Goal: Transaction & Acquisition: Purchase product/service

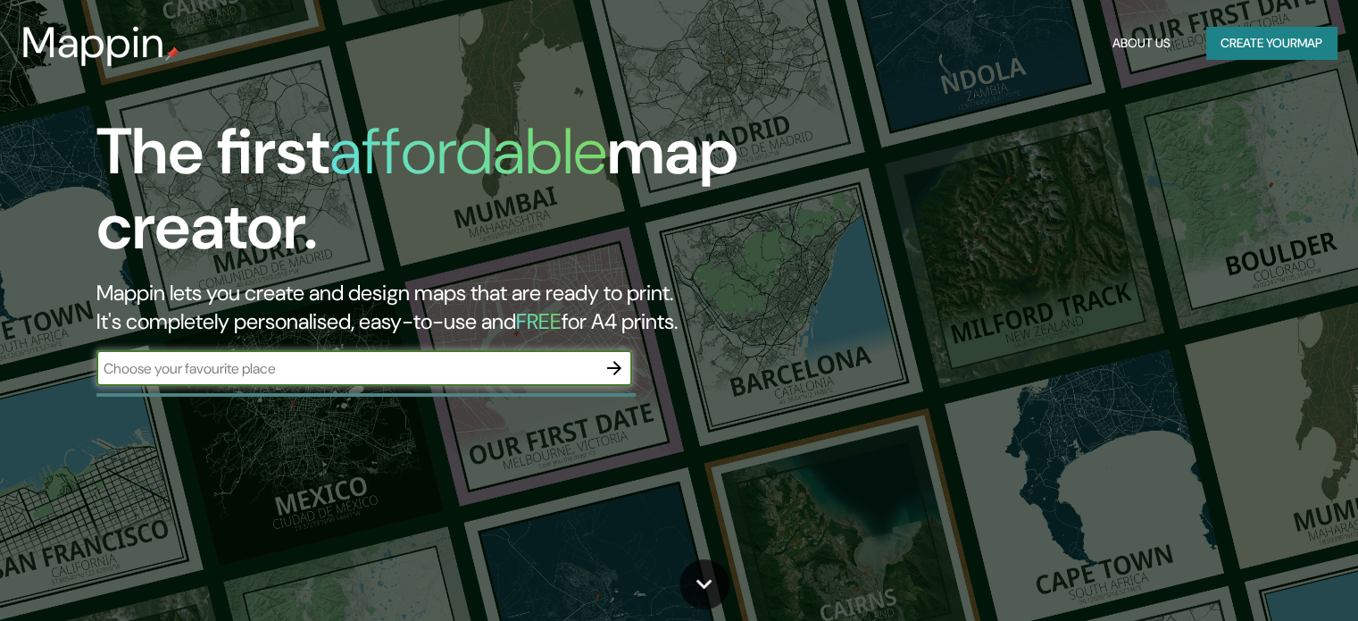
click at [506, 360] on input "text" at bounding box center [346, 368] width 500 height 21
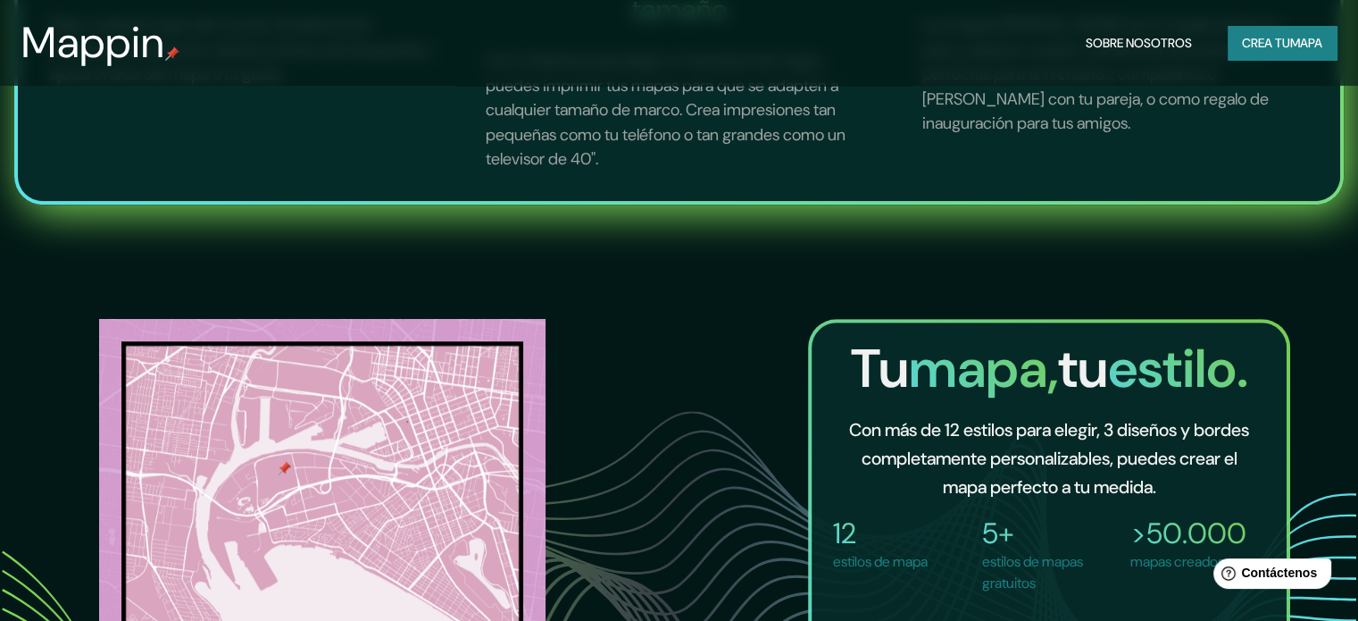
scroll to position [1340, 0]
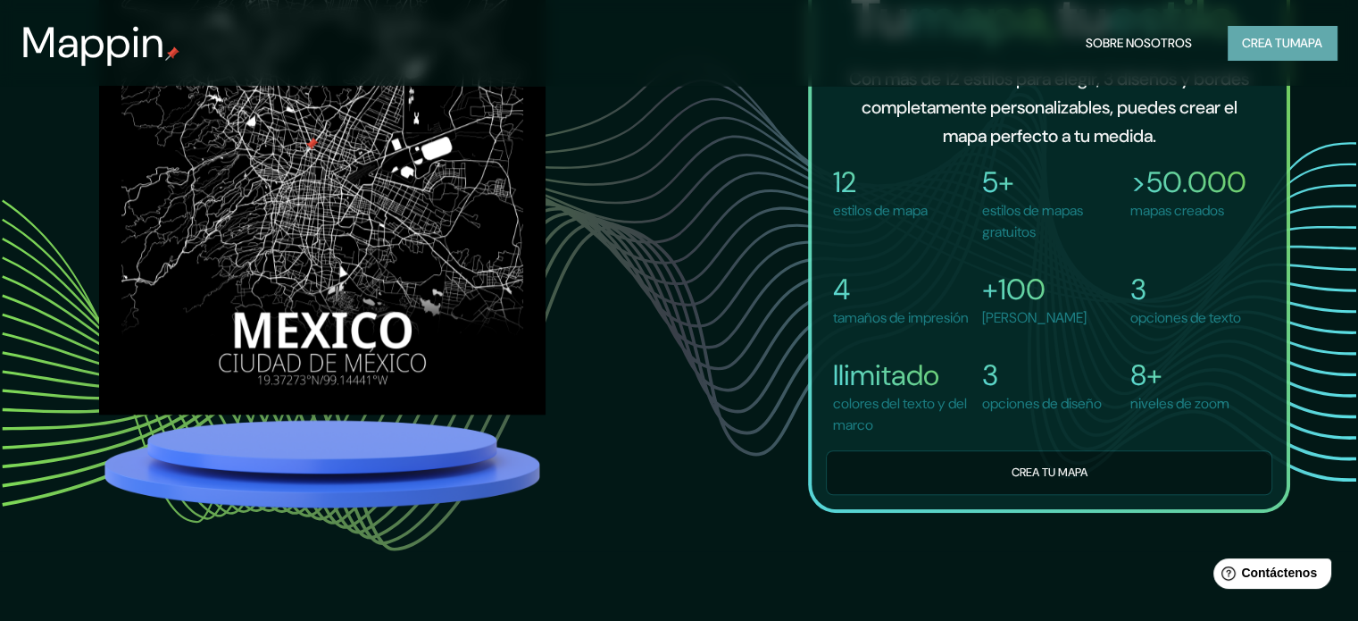
click at [1266, 47] on font "Crea tu" at bounding box center [1266, 43] width 48 height 16
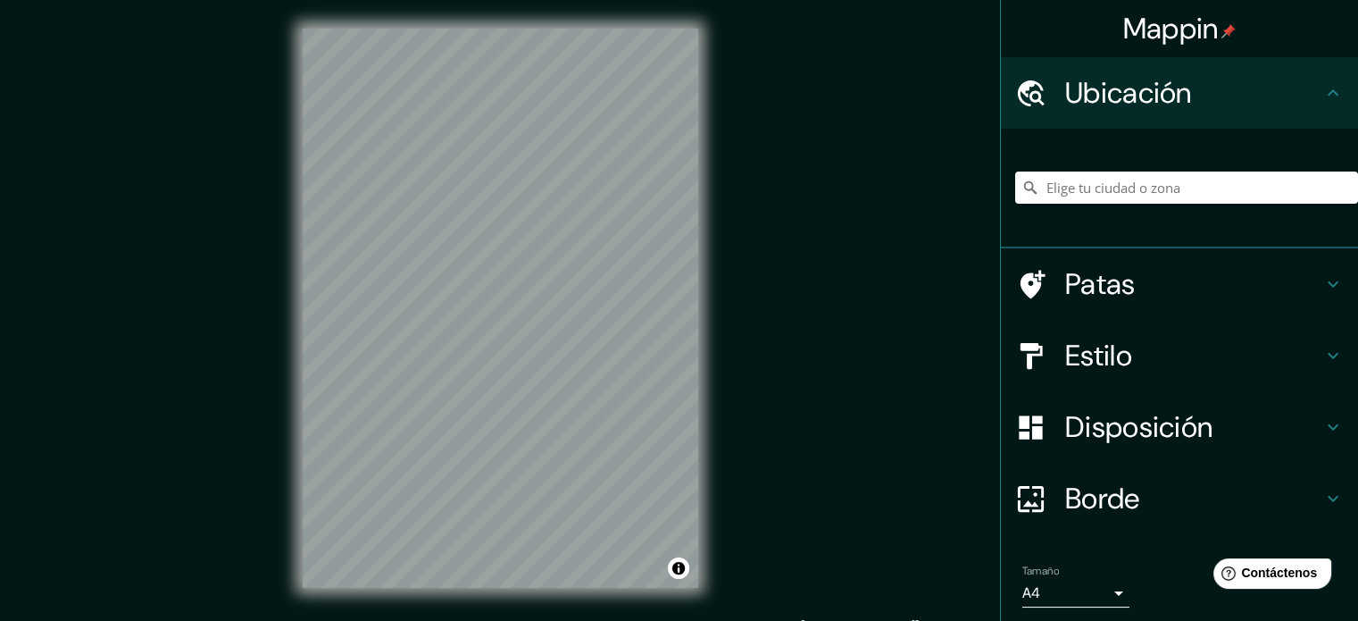
click at [1063, 161] on div at bounding box center [1187, 187] width 343 height 89
click at [1094, 174] on input "Elige tu ciudad o zona" at bounding box center [1187, 187] width 343 height 32
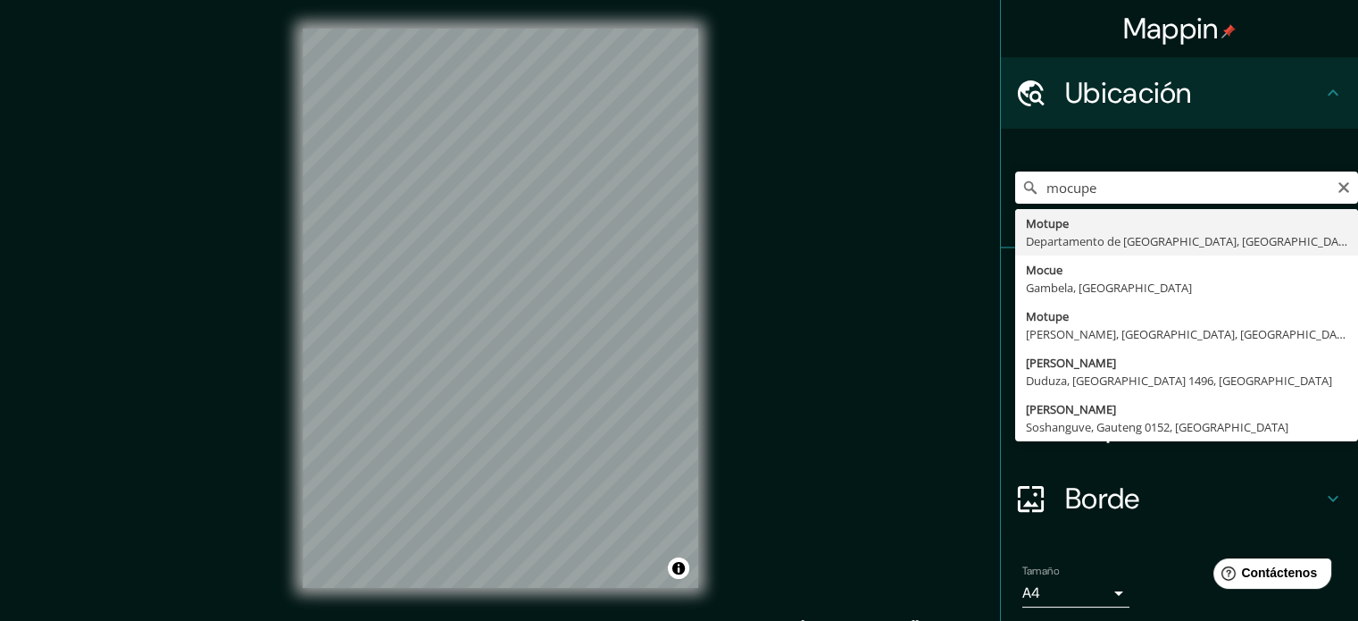
type input "Motupe, Departamento de Lambayeque, [GEOGRAPHIC_DATA]"
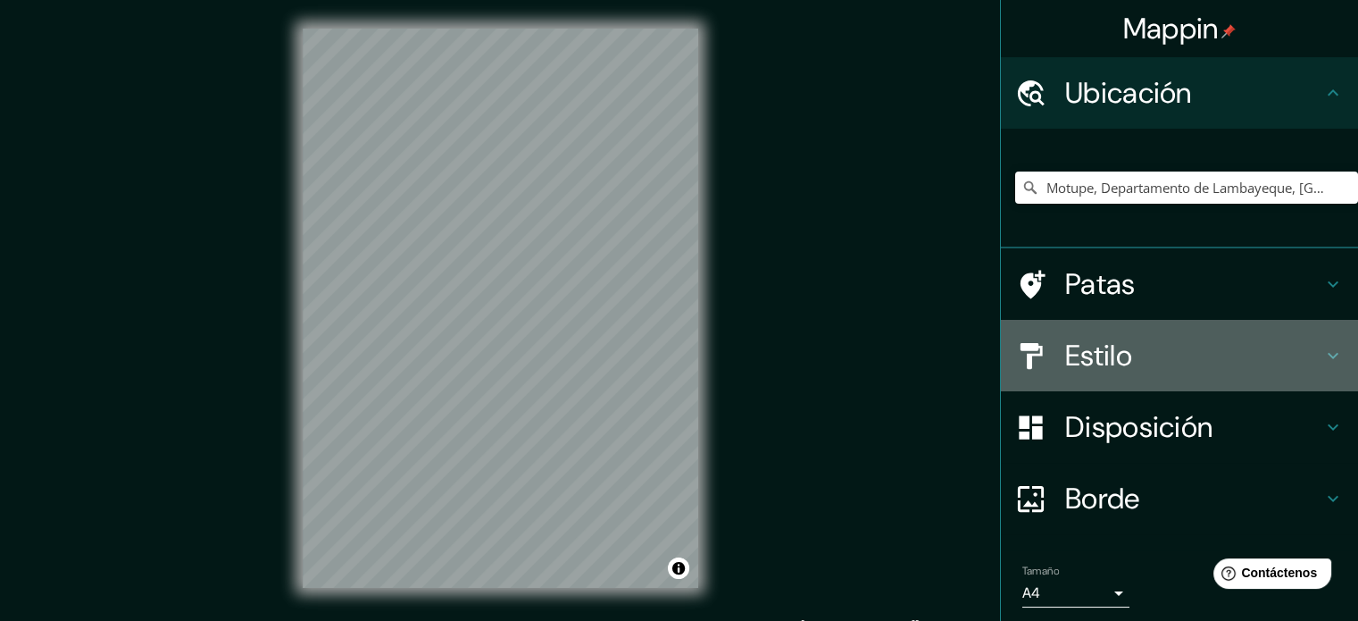
click at [1174, 357] on h4 "Estilo" at bounding box center [1194, 356] width 257 height 36
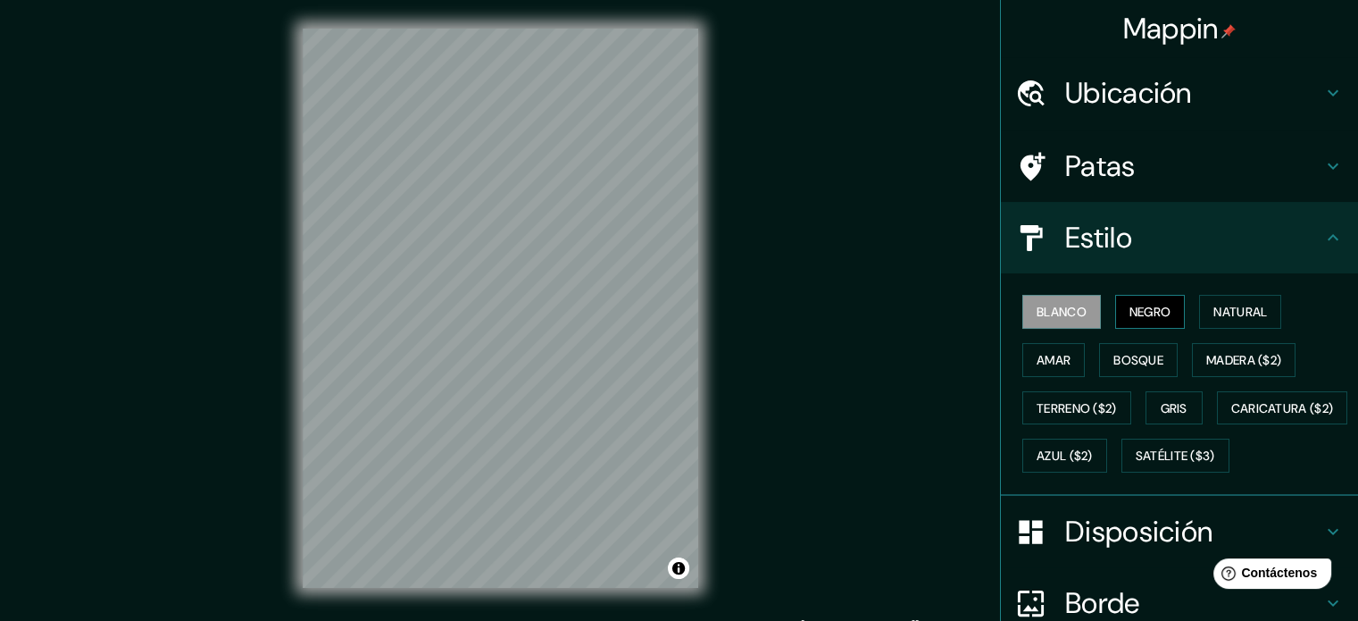
click at [1146, 311] on font "Negro" at bounding box center [1151, 312] width 42 height 16
click at [1099, 353] on button "Bosque" at bounding box center [1138, 360] width 79 height 34
click at [1138, 367] on font "Bosque" at bounding box center [1139, 359] width 50 height 23
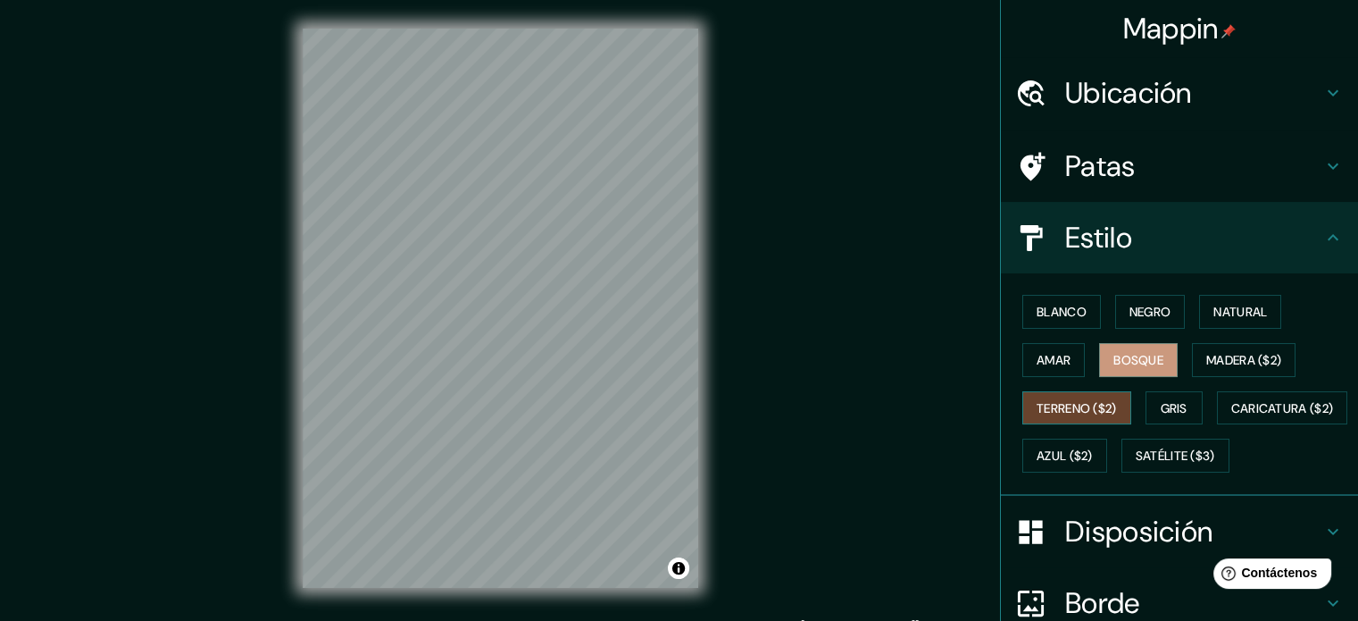
click at [1082, 391] on button "Terreno ($2)" at bounding box center [1077, 408] width 109 height 34
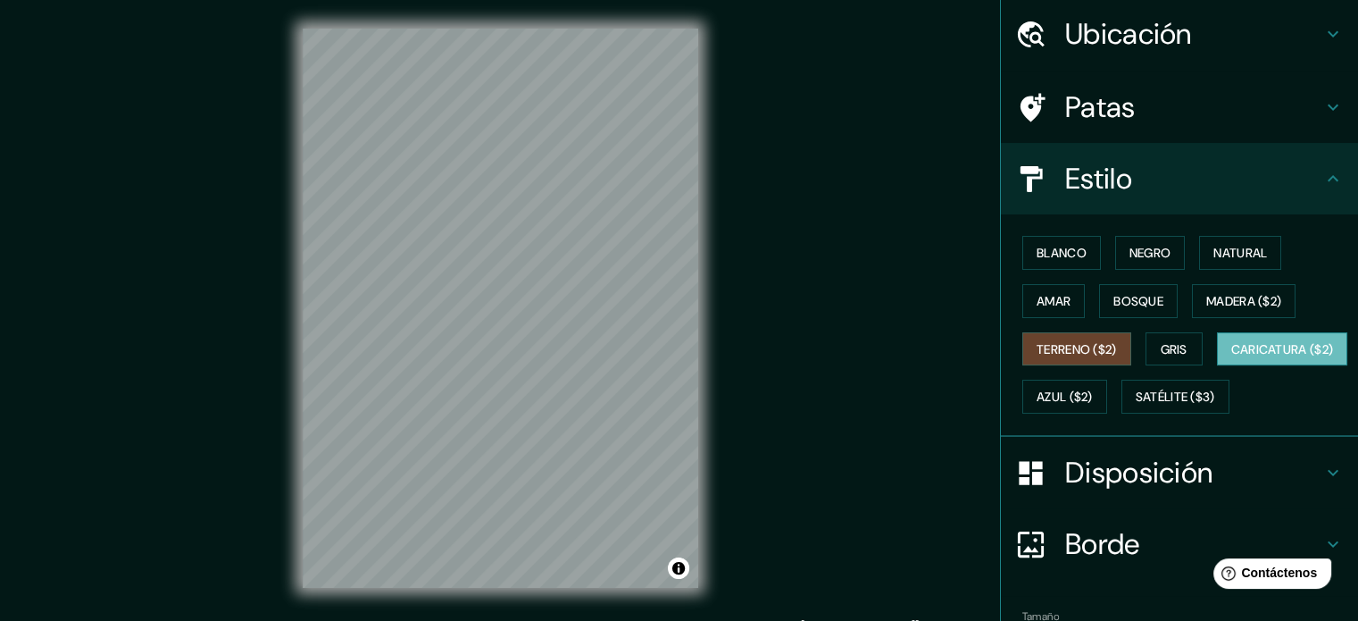
scroll to position [89, 0]
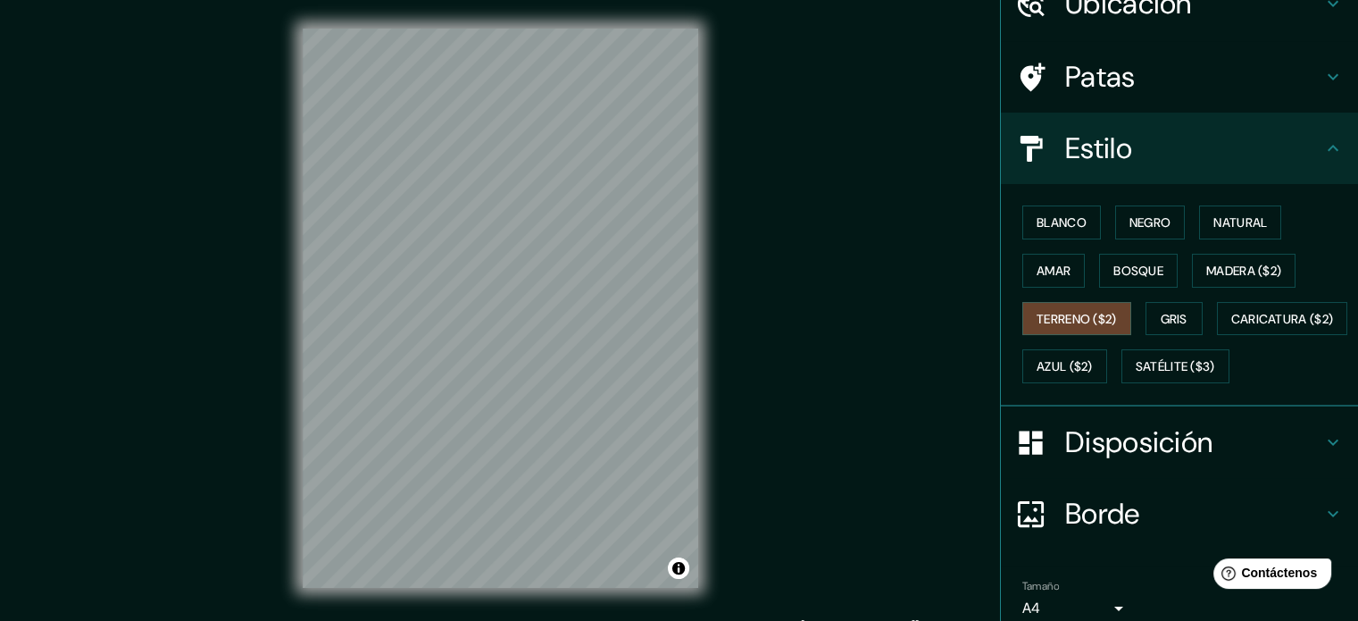
click at [1101, 221] on div "Blanco Negro Natural Amar Bosque Madera ($2) Terreno ($2) Gris Caricatura ($2) …" at bounding box center [1187, 294] width 343 height 192
click at [1116, 218] on button "Negro" at bounding box center [1151, 222] width 71 height 34
click at [1166, 461] on font "Disposición" at bounding box center [1139, 442] width 147 height 38
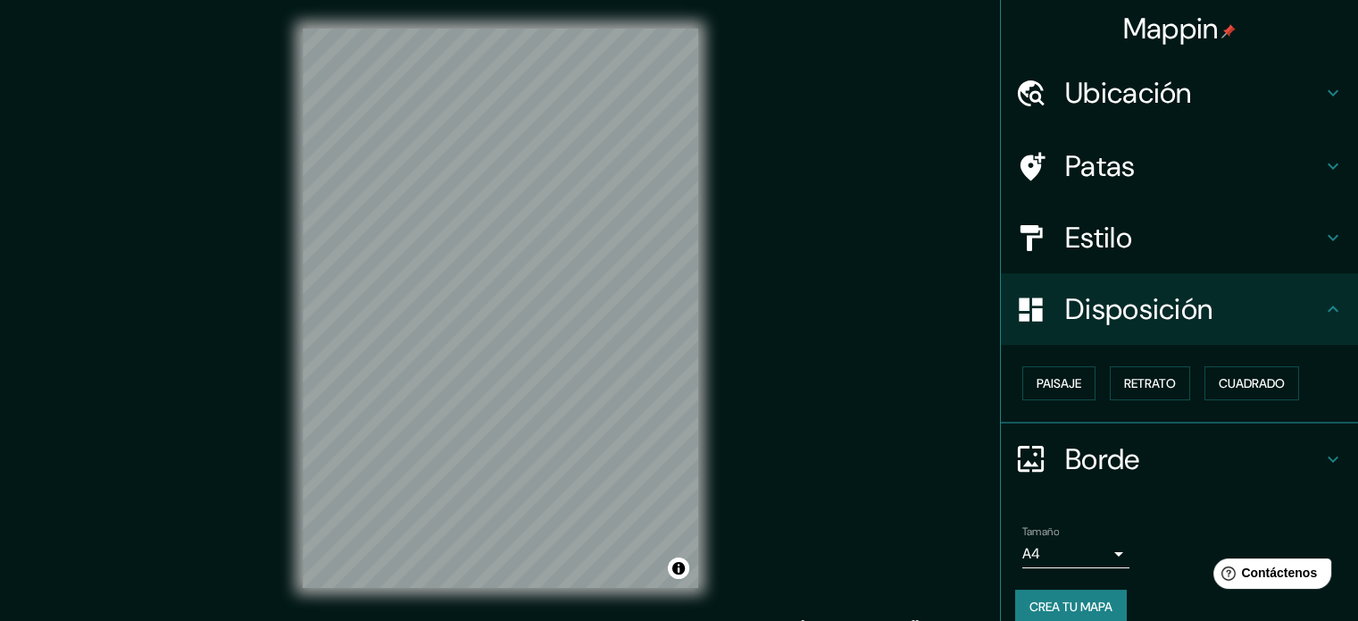
scroll to position [21, 0]
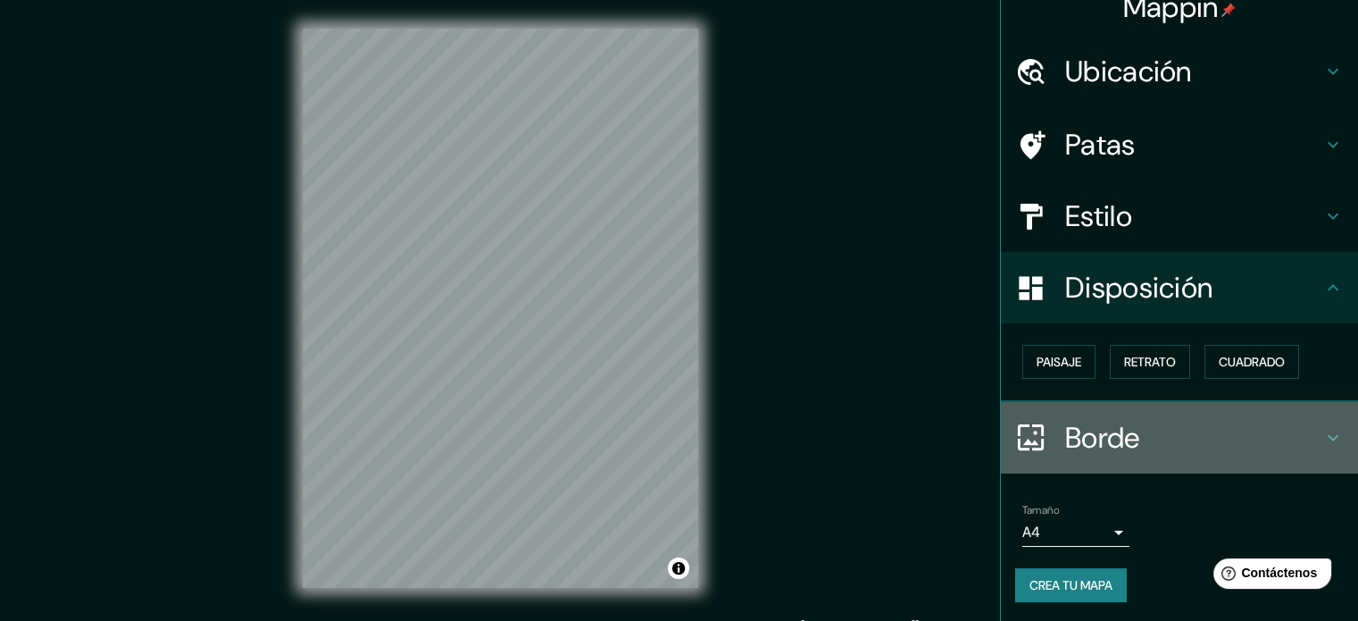
click at [1175, 441] on h4 "Borde" at bounding box center [1194, 438] width 257 height 36
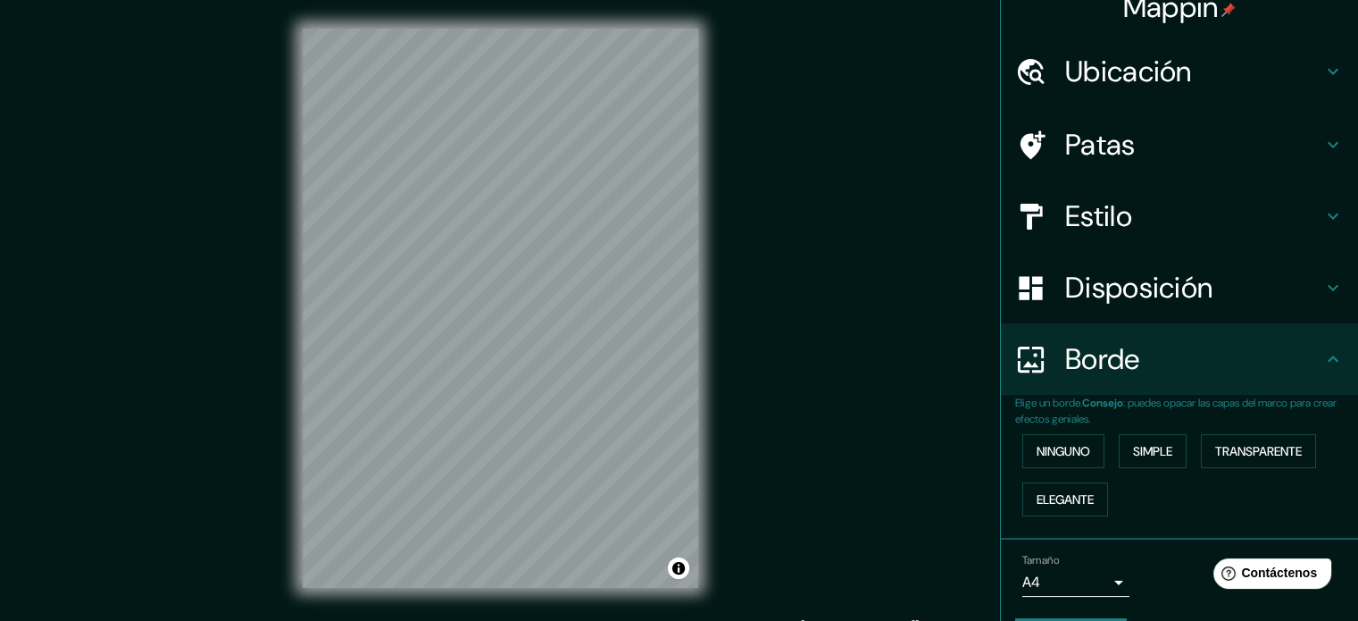
scroll to position [71, 0]
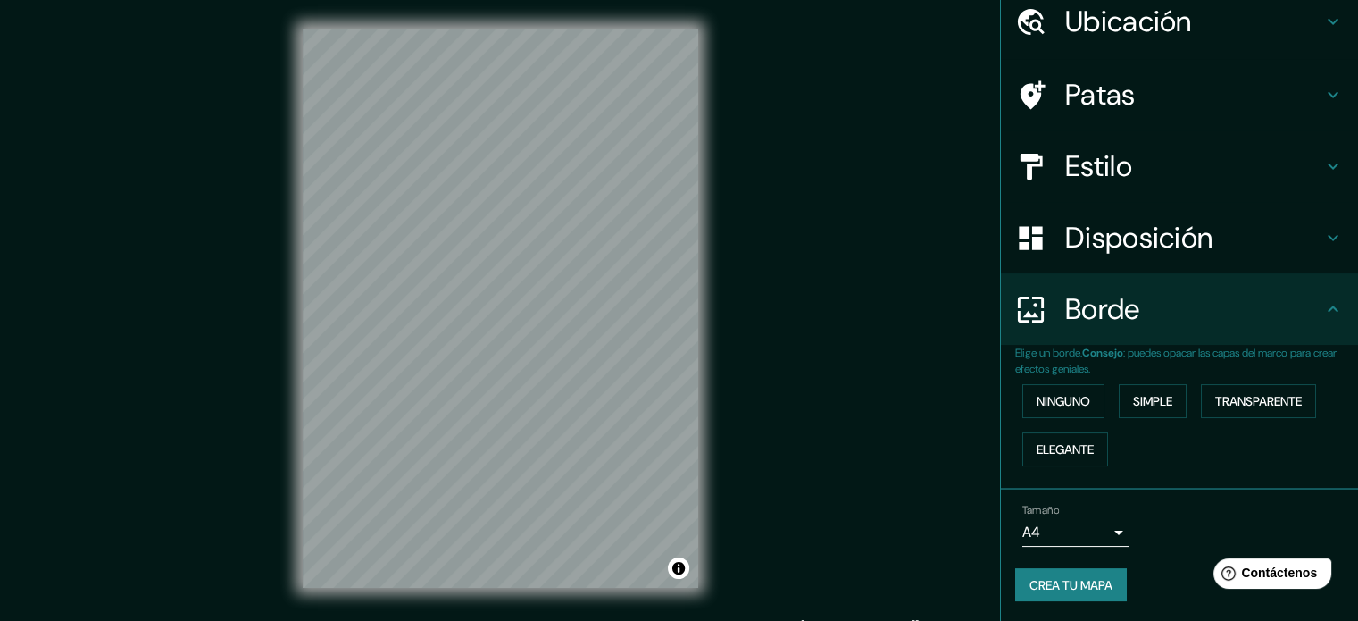
click at [1111, 531] on body "Mappin Ubicación Motupe, Departamento de Lambayeque, Perú Patas Estilo Disposic…" at bounding box center [679, 310] width 1358 height 621
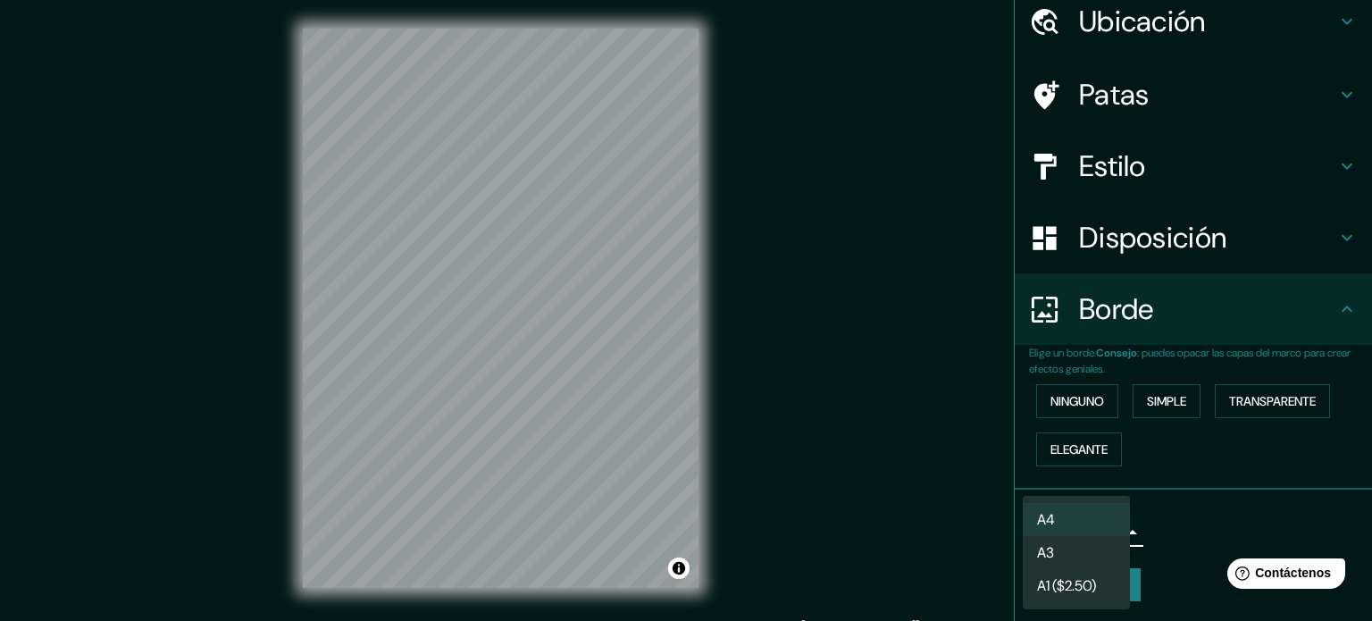
click at [1091, 558] on li "A3" at bounding box center [1076, 552] width 107 height 33
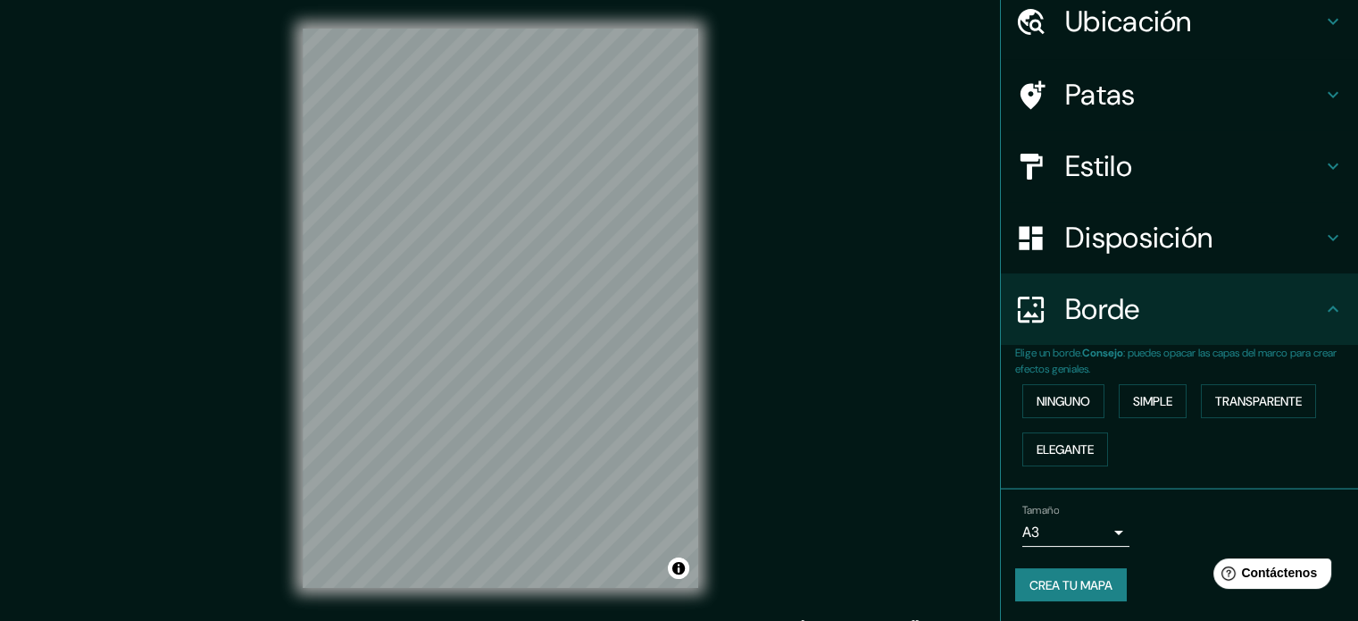
click at [1168, 492] on li "Tamaño A3 a4 Crea tu mapa" at bounding box center [1179, 556] width 357 height 134
click at [299, 216] on div "© Mapbox © OpenStreetMap Improve this map" at bounding box center [500, 308] width 453 height 616
click at [676, 569] on button "Activar o desactivar atribución" at bounding box center [678, 567] width 21 height 21
click at [1175, 532] on div "Tamaño A3 a4" at bounding box center [1180, 525] width 329 height 57
click at [699, 296] on div "© Mapbox © OpenStreetMap Mejorar este mapa" at bounding box center [500, 308] width 453 height 616
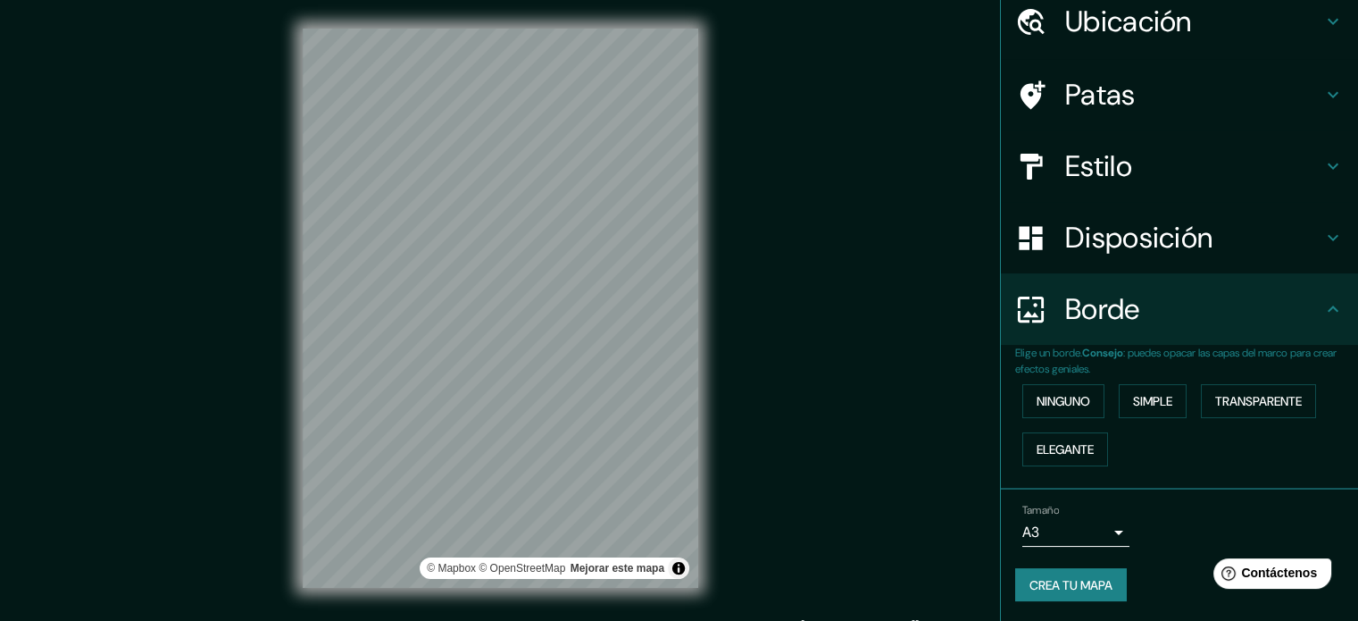
click at [211, 466] on div "Mappin Ubicación Motupe, Departamento de Lambayeque, Perú Patas Estilo Disposic…" at bounding box center [679, 322] width 1358 height 645
click at [601, 569] on font "Mejorar este mapa" at bounding box center [618, 568] width 94 height 13
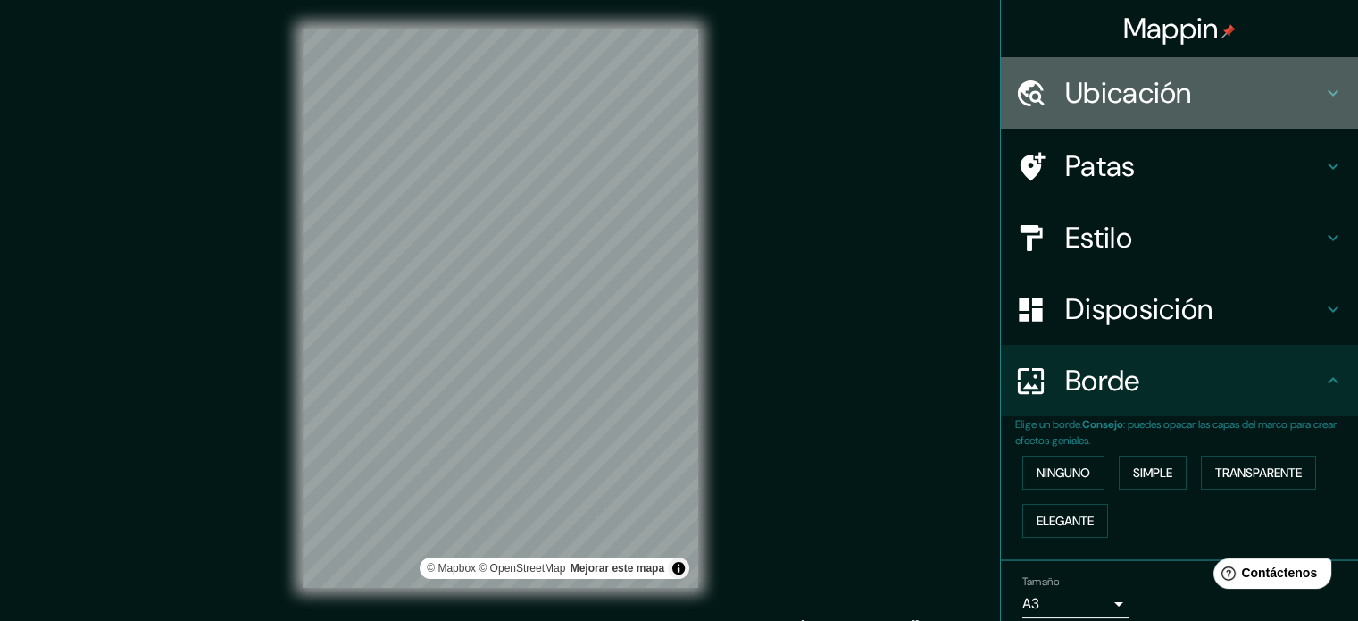
click at [1161, 98] on font "Ubicación" at bounding box center [1129, 93] width 127 height 38
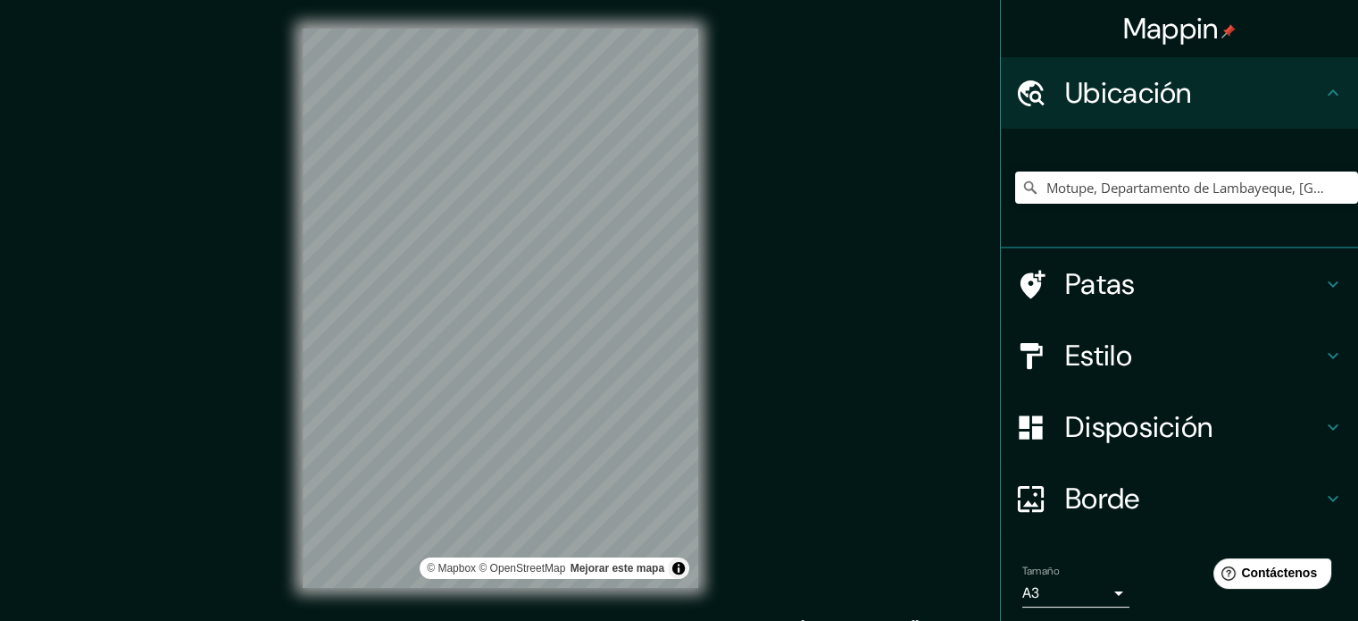
click at [1161, 98] on font "Ubicación" at bounding box center [1129, 93] width 127 height 38
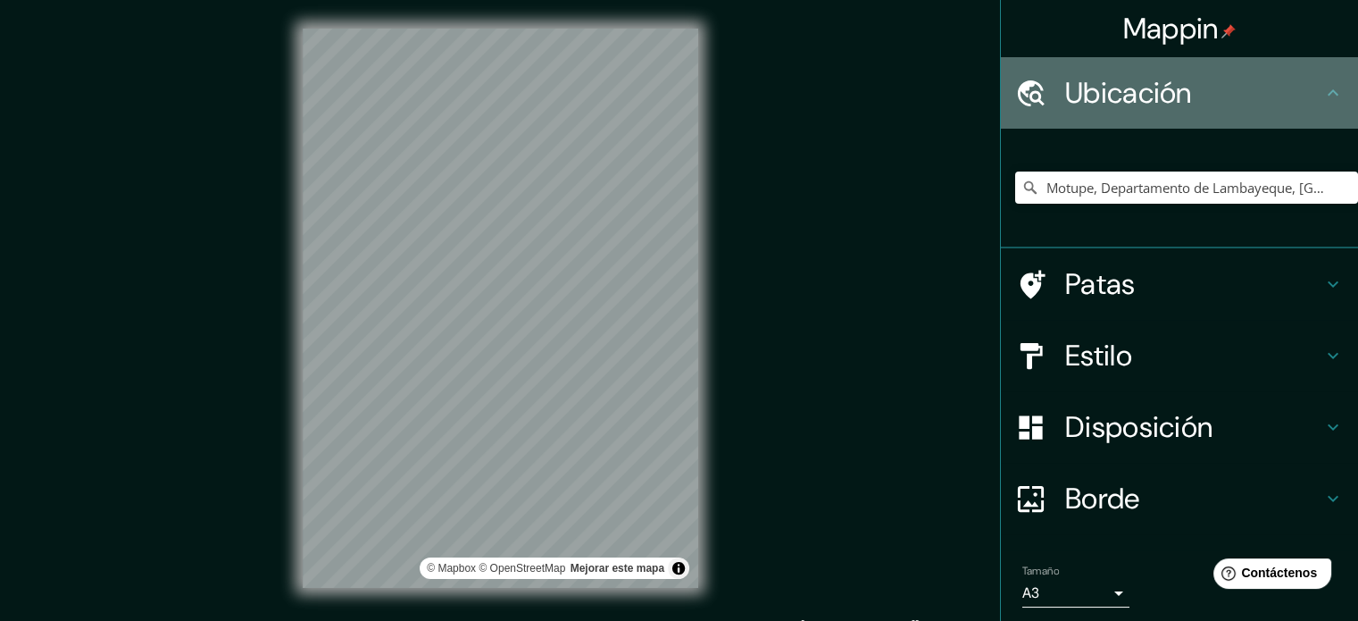
click at [1333, 89] on div "Ubicación" at bounding box center [1179, 92] width 357 height 71
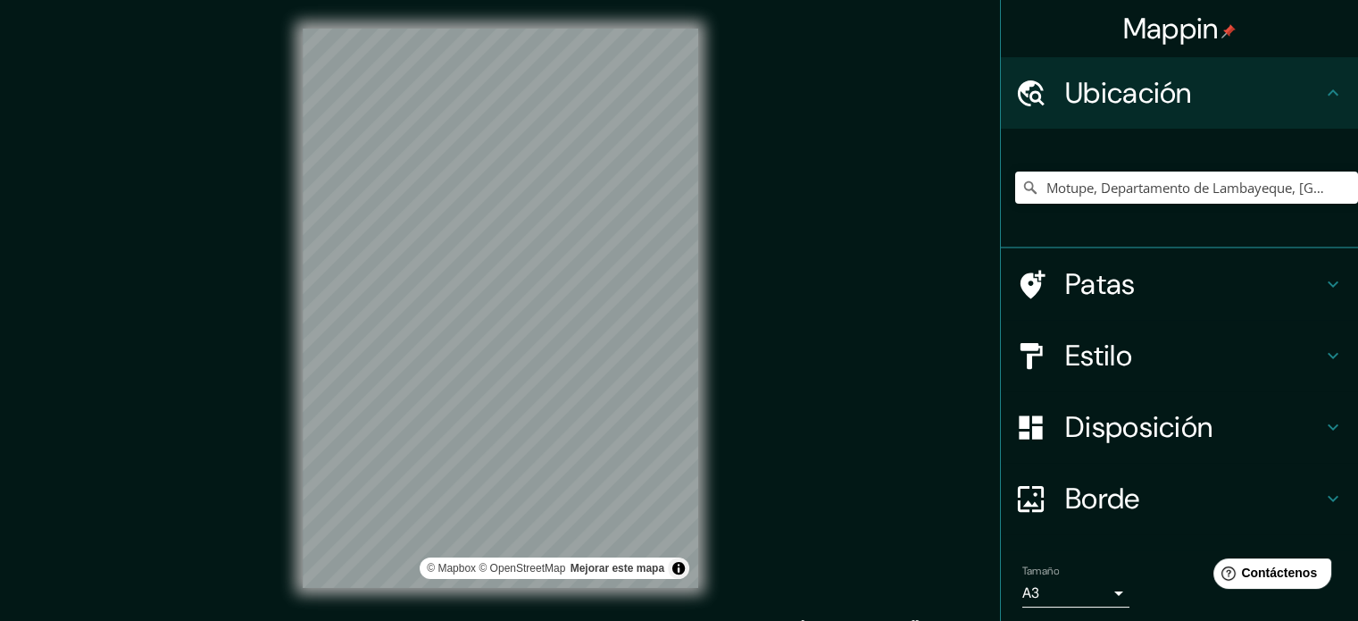
click at [1183, 289] on h4 "Patas" at bounding box center [1194, 284] width 257 height 36
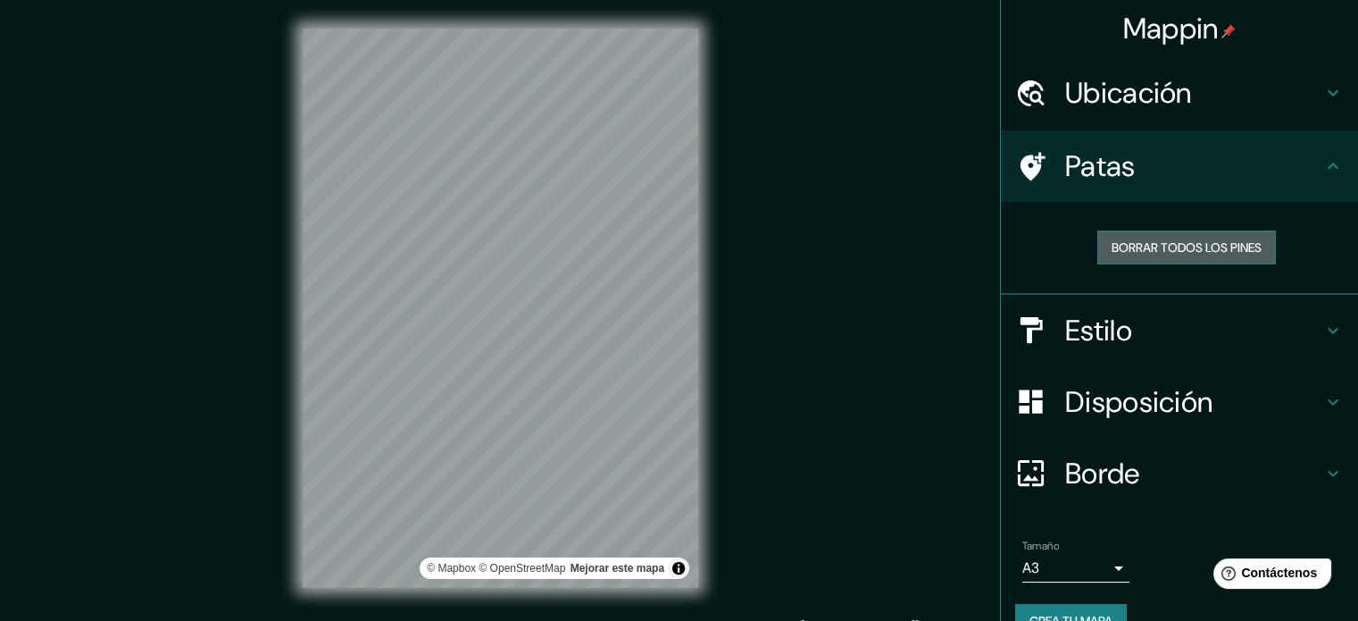
click at [1193, 246] on font "Borrar todos los pines" at bounding box center [1187, 247] width 150 height 16
click at [1181, 321] on h4 "Estilo" at bounding box center [1194, 331] width 257 height 36
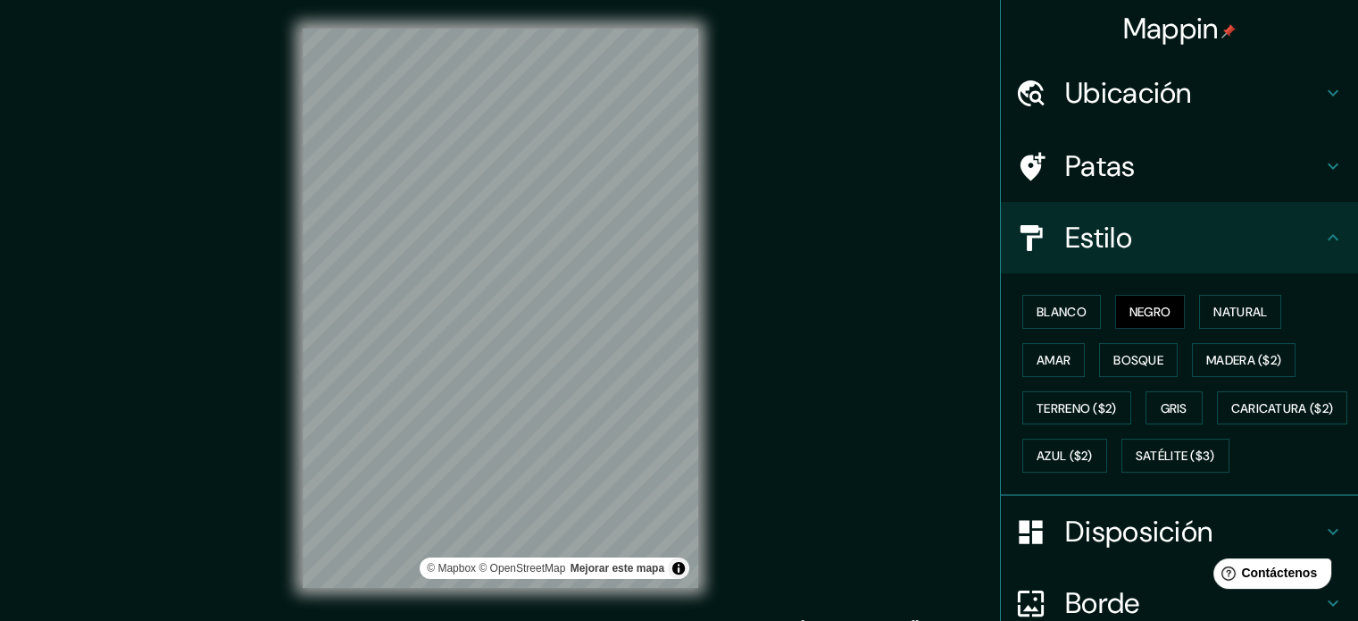
click at [1307, 231] on h4 "Estilo" at bounding box center [1194, 238] width 257 height 36
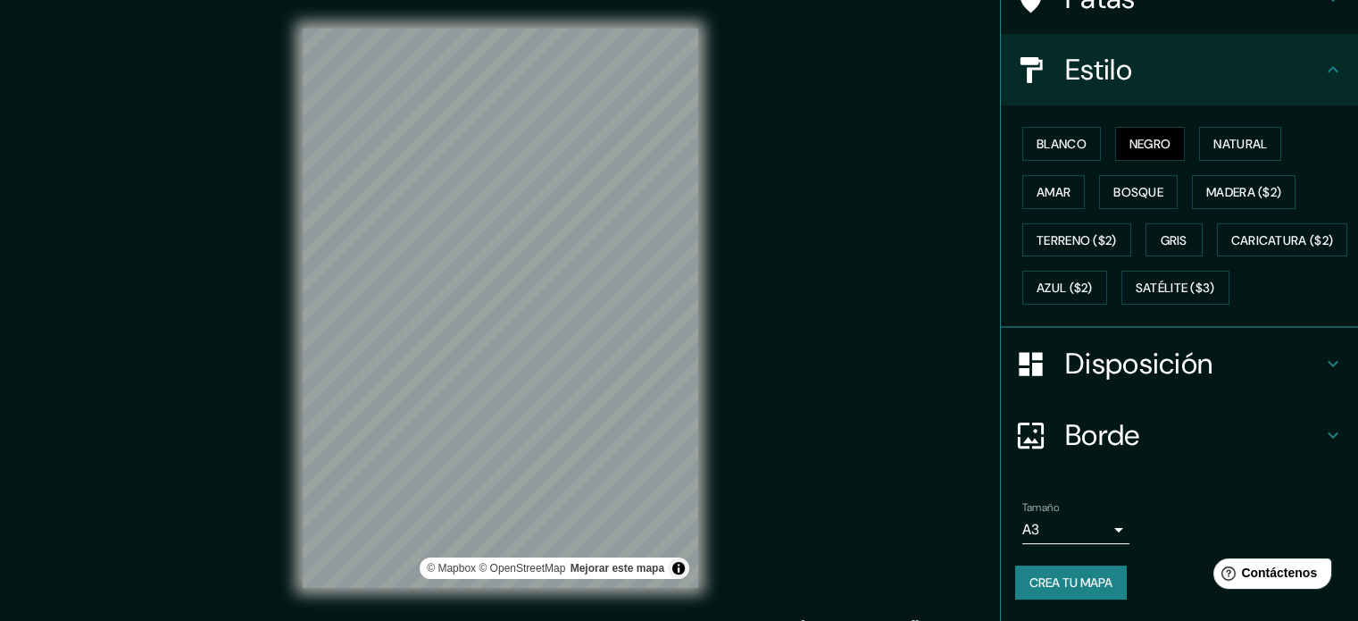
click at [1167, 366] on font "Disposición" at bounding box center [1139, 364] width 147 height 38
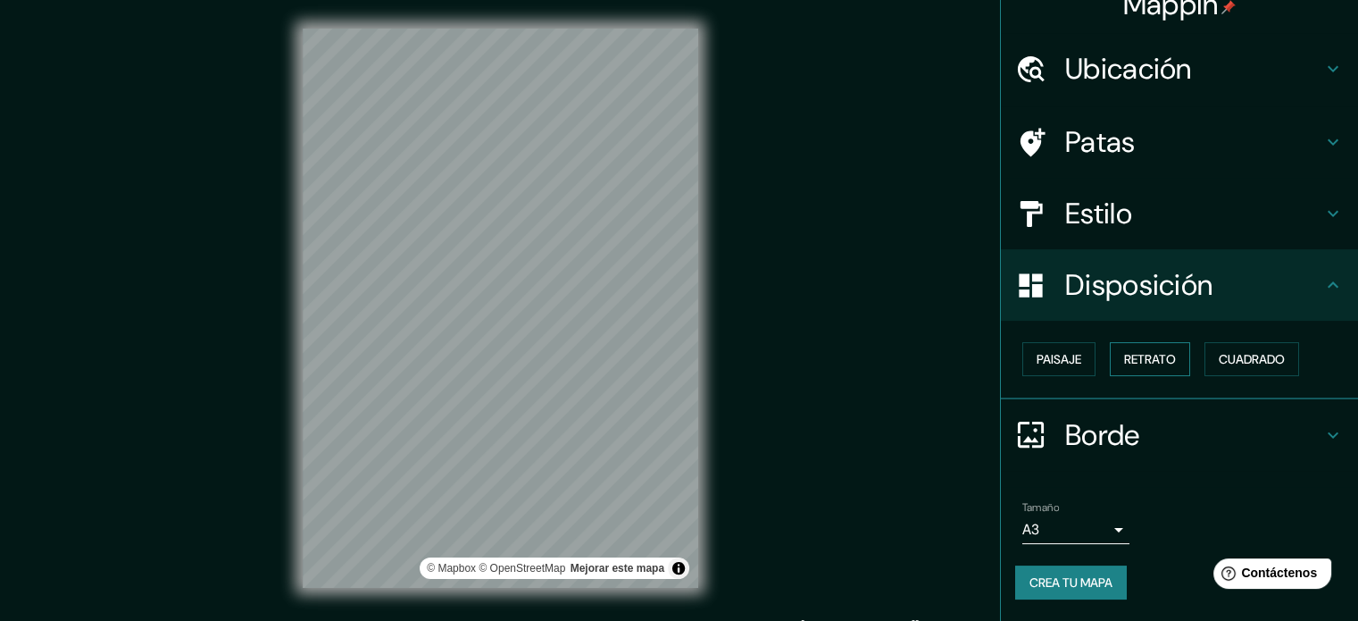
scroll to position [21, 0]
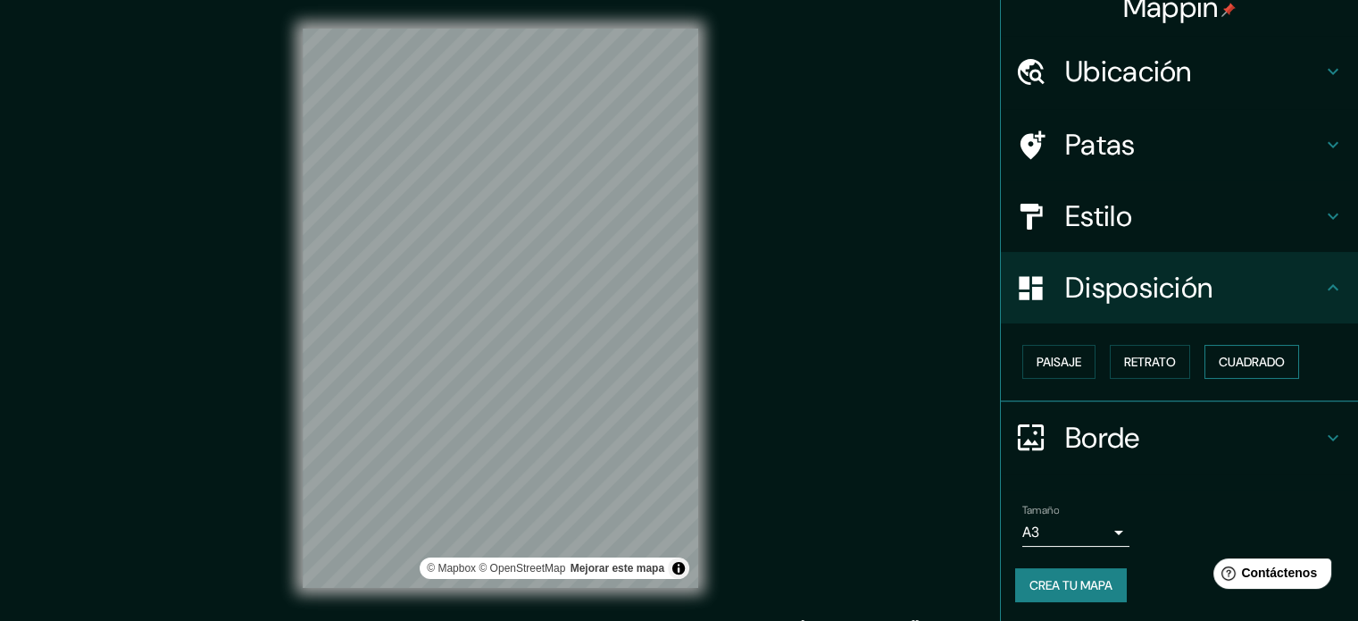
click at [1234, 356] on font "Cuadrado" at bounding box center [1252, 362] width 66 height 16
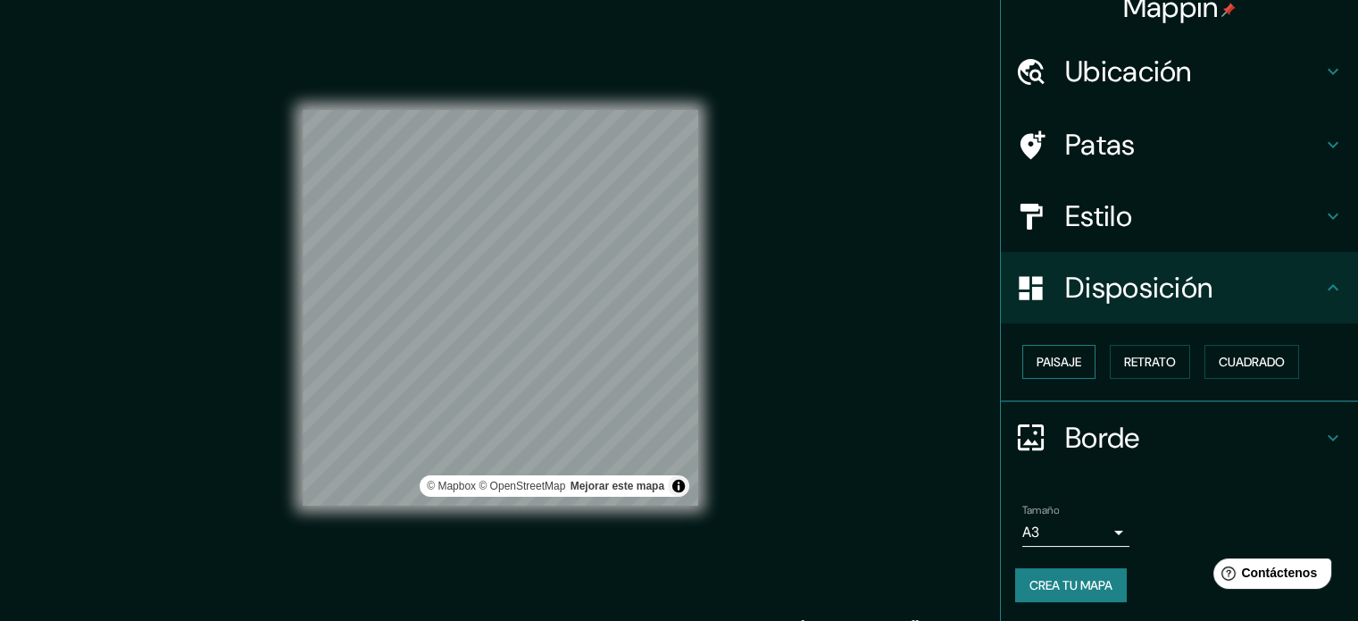
click at [1065, 360] on font "Paisaje" at bounding box center [1059, 362] width 45 height 16
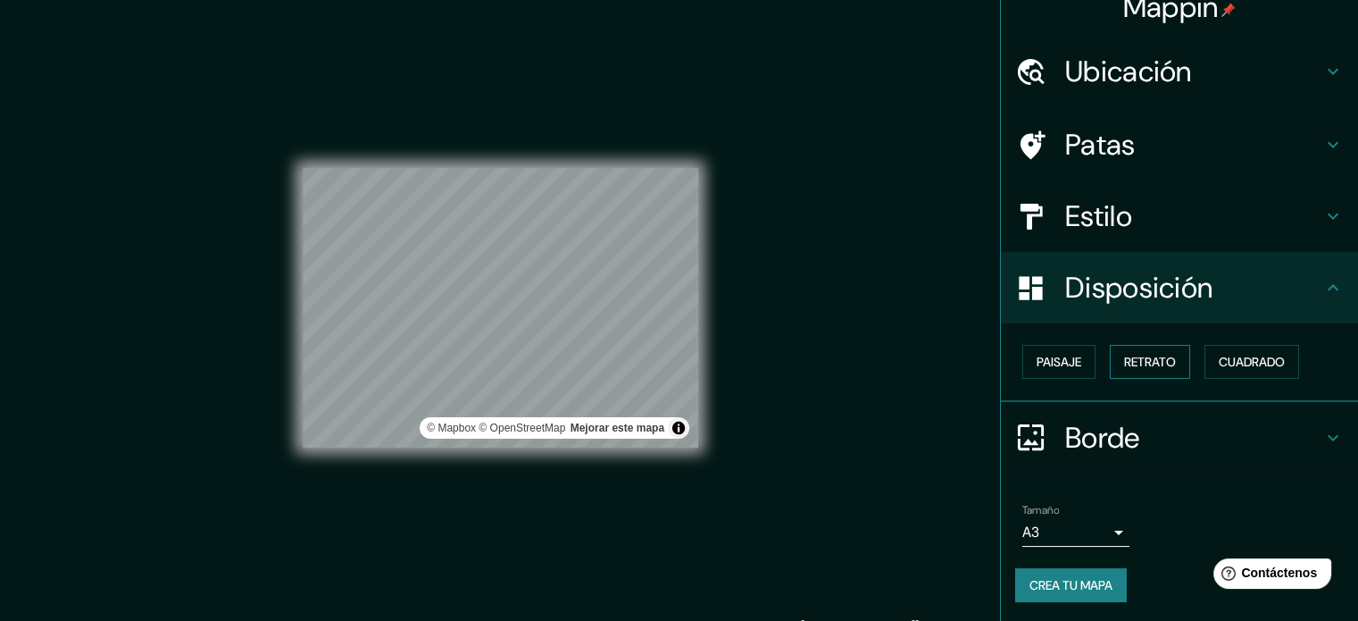
click at [1133, 356] on font "Retrato" at bounding box center [1150, 362] width 52 height 16
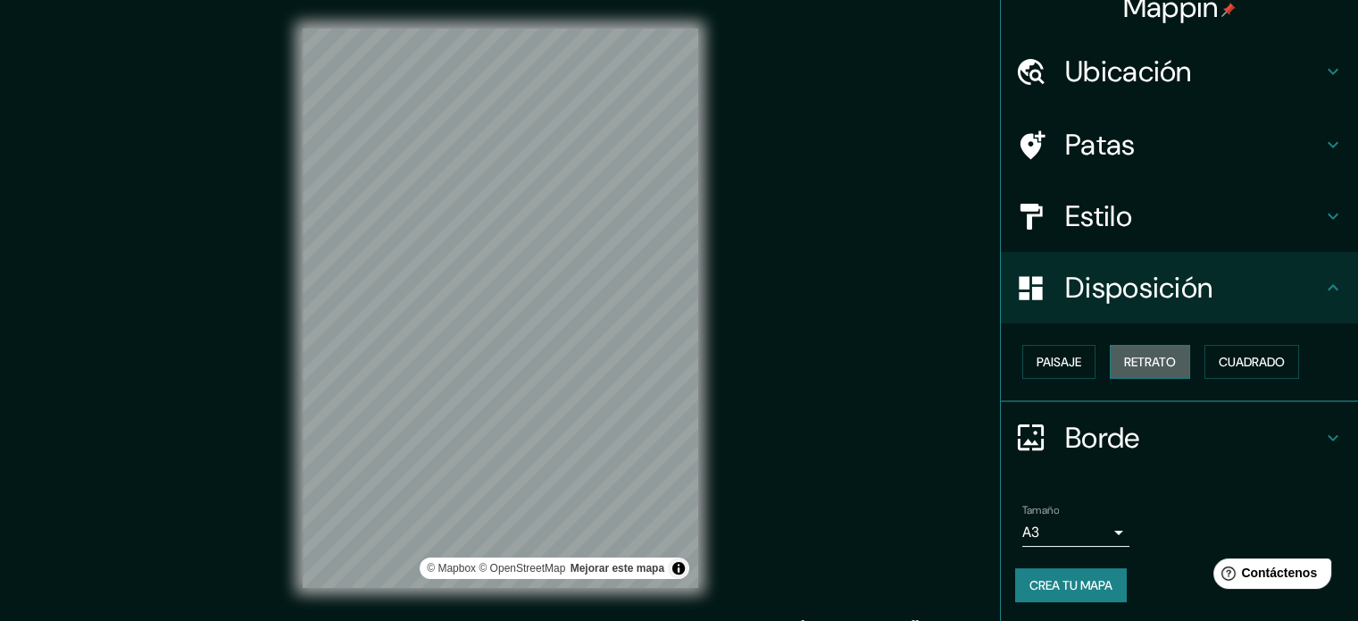
click at [1133, 356] on font "Retrato" at bounding box center [1150, 362] width 52 height 16
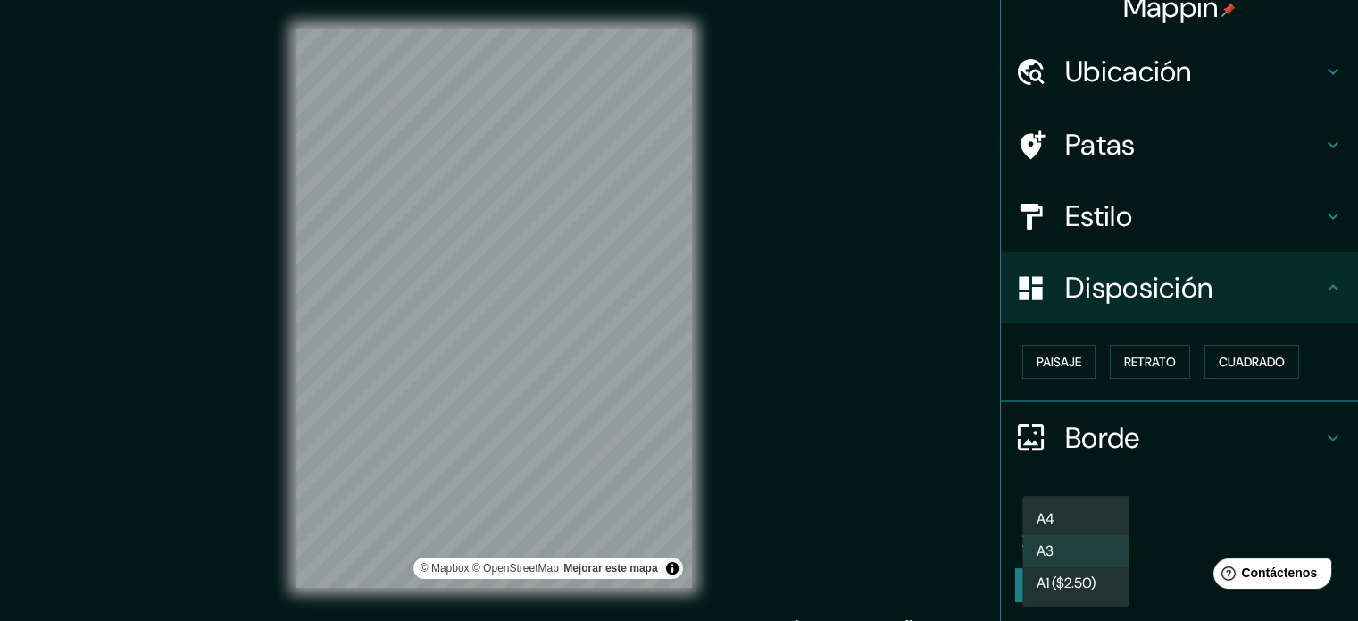
click at [1086, 525] on body "Mappin Ubicación Motupe, Departamento de Lambayeque, Perú Patas Estilo Disposic…" at bounding box center [679, 310] width 1358 height 621
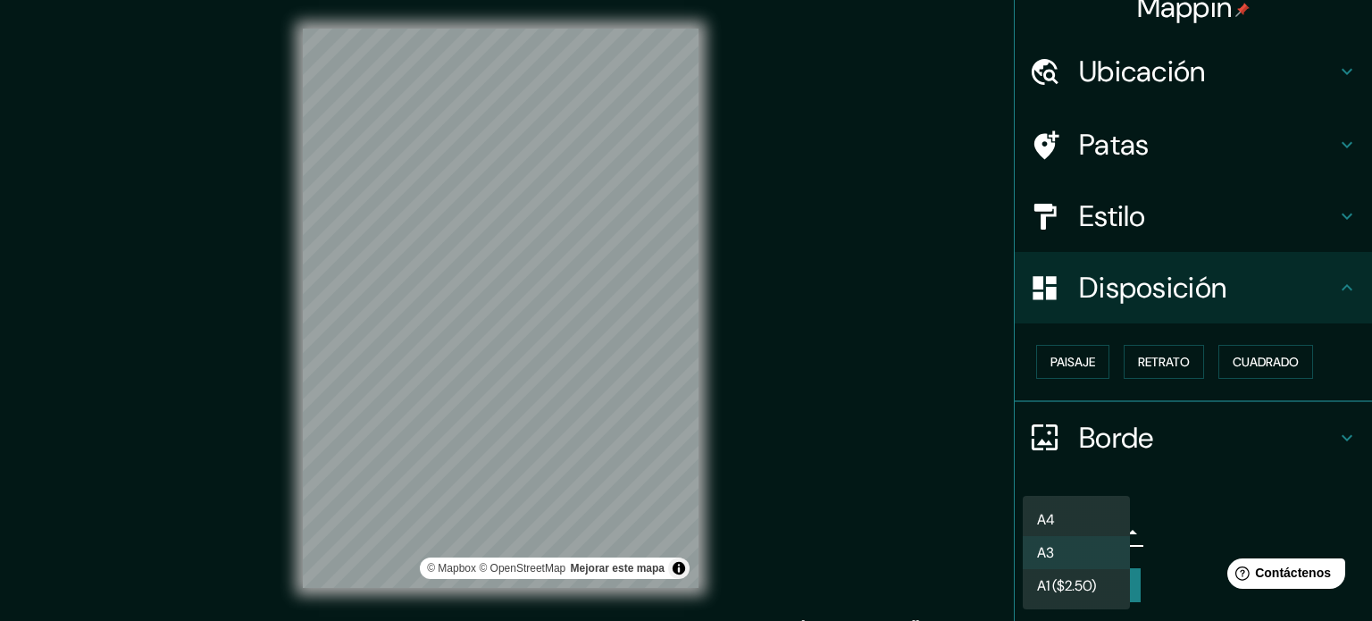
click at [1086, 581] on font "A1 ($2.50)" at bounding box center [1066, 585] width 59 height 19
type input "a3"
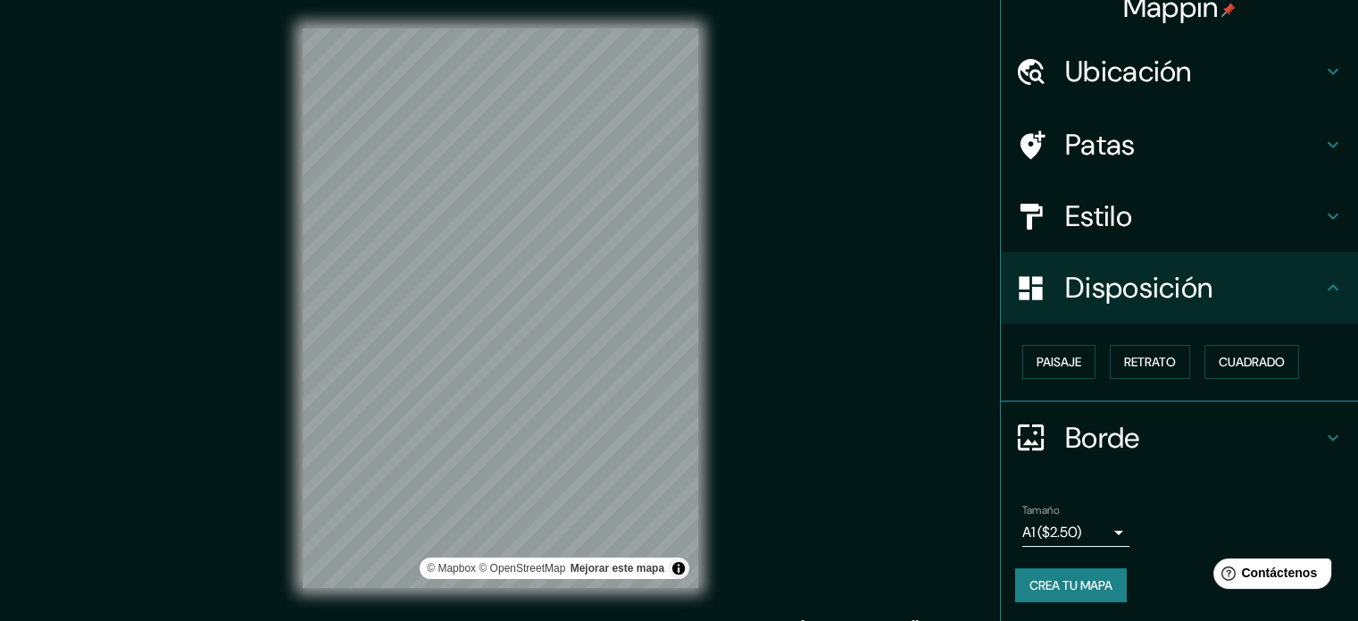
click at [1161, 501] on div "Tamaño A1 ($2.50) a3" at bounding box center [1180, 525] width 329 height 57
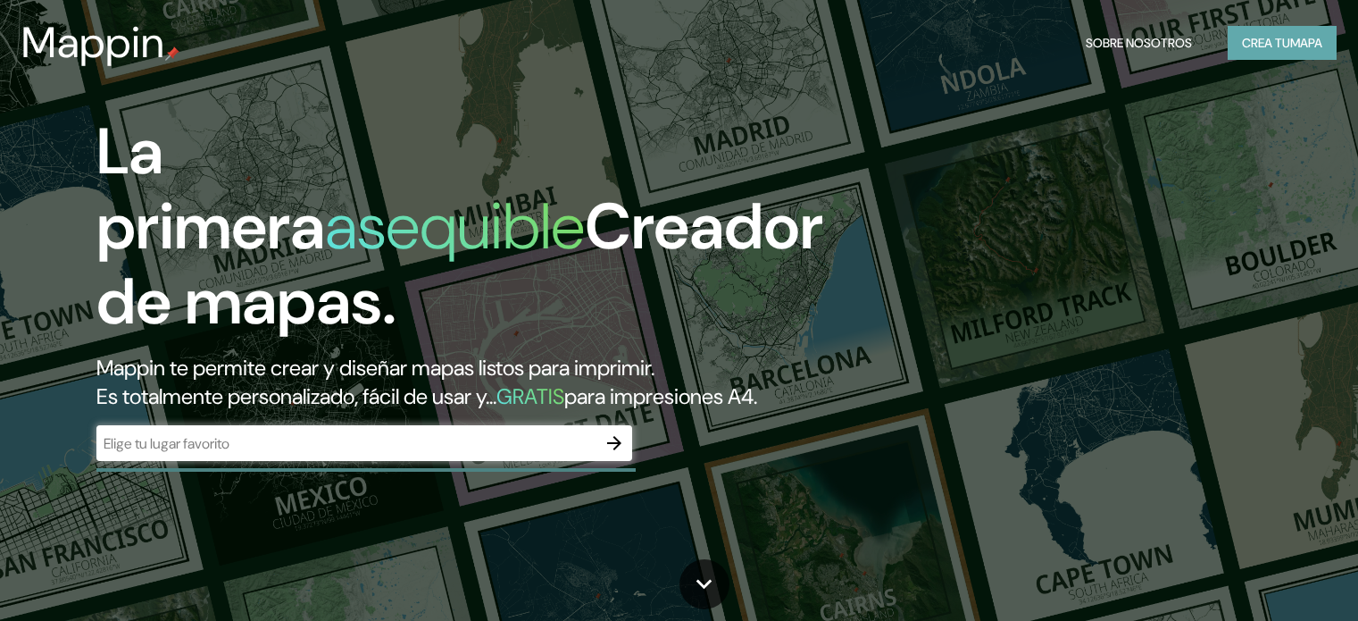
click at [1239, 27] on button "Crea tu mapa" at bounding box center [1282, 43] width 109 height 34
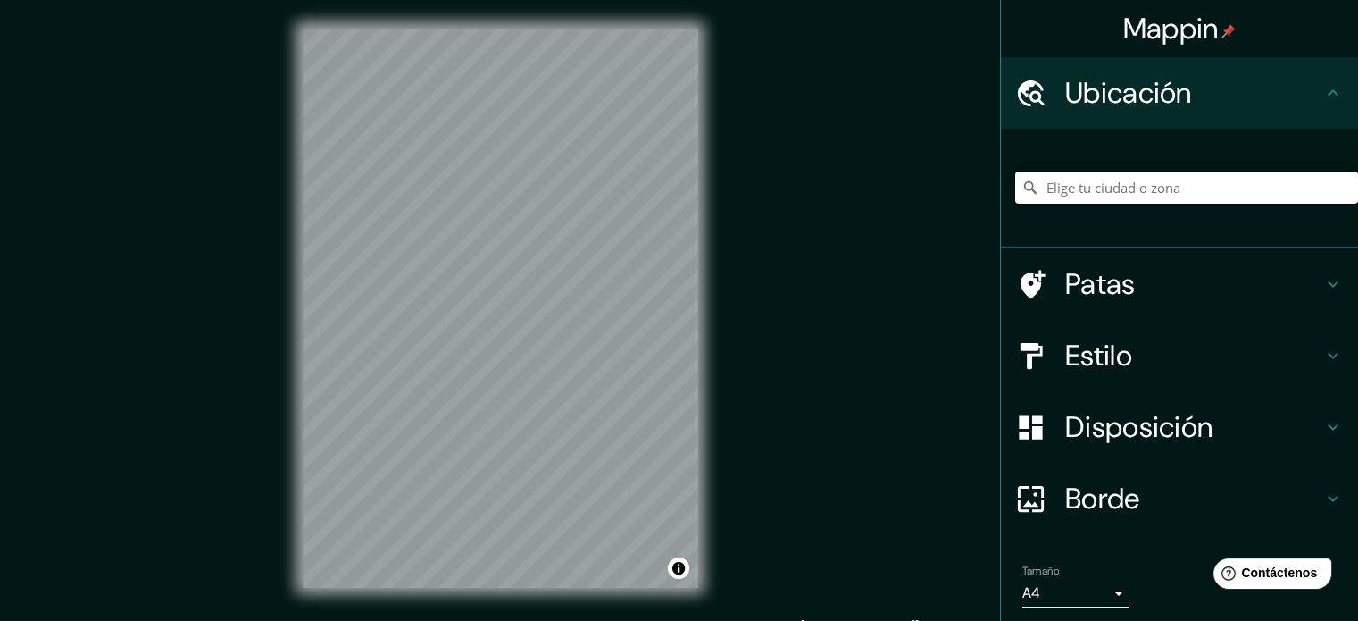
click at [1166, 180] on input "Elige tu ciudad o zona" at bounding box center [1187, 187] width 343 height 32
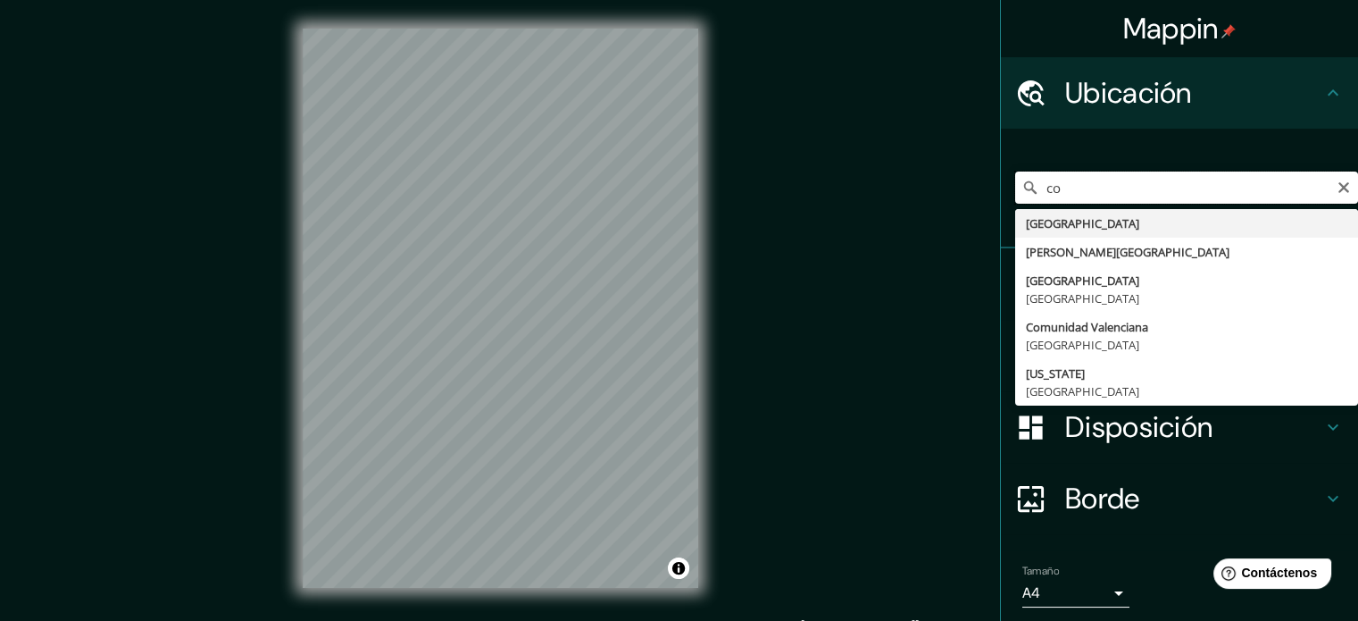
type input "c"
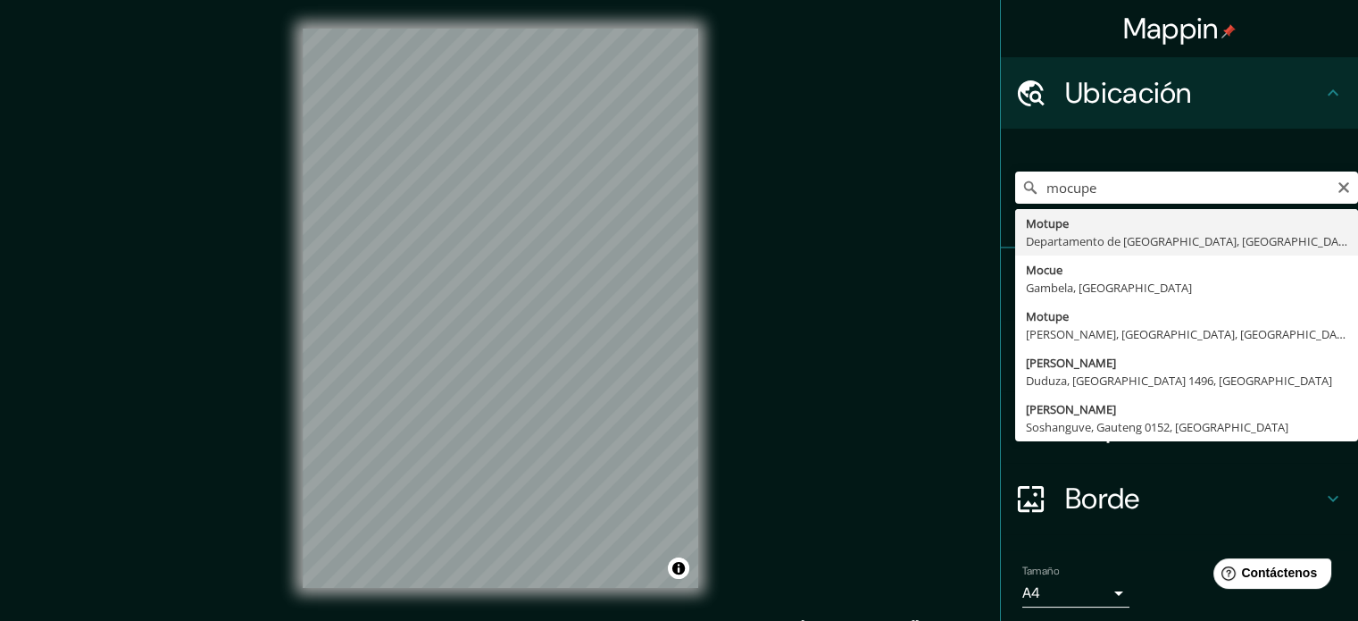
type input "Motupe, Departamento de Lambayeque, [GEOGRAPHIC_DATA]"
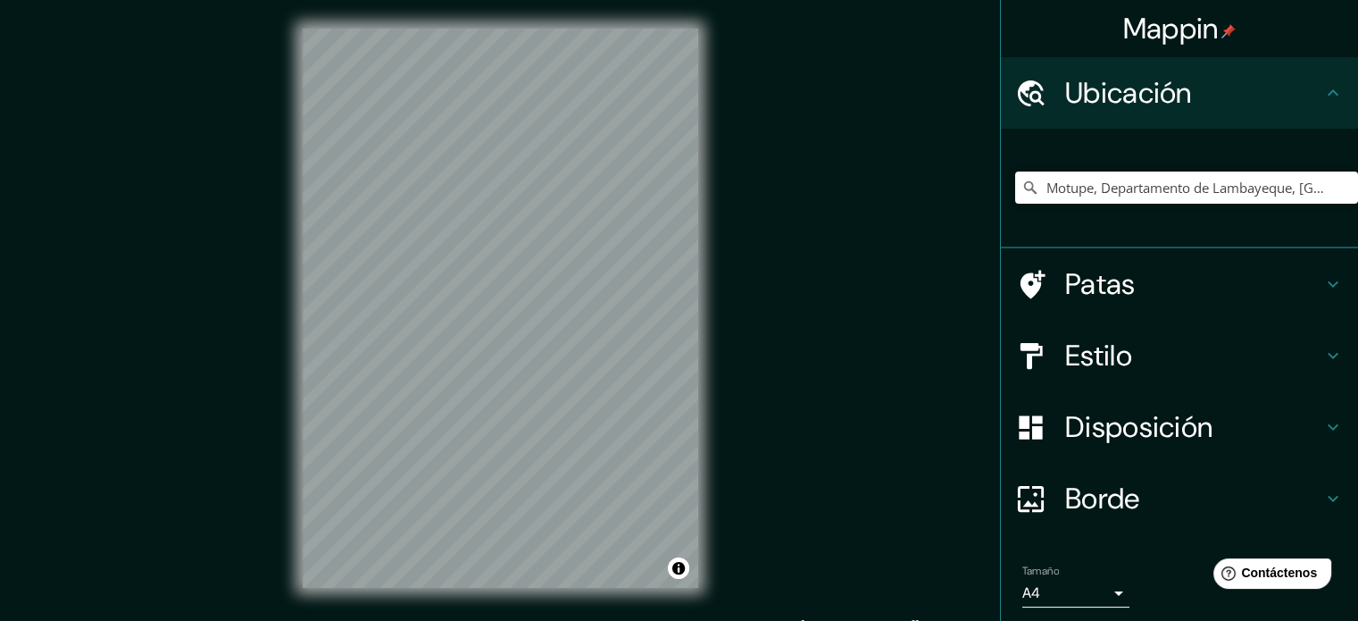
click at [247, 0] on html "Mappin Ubicación Motupe, [GEOGRAPHIC_DATA], [GEOGRAPHIC_DATA] Patas Estilo Disp…" at bounding box center [679, 310] width 1358 height 621
click at [247, 464] on div "Mappin Ubicación Motupe, [GEOGRAPHIC_DATA], [GEOGRAPHIC_DATA] Patas Estilo Disp…" at bounding box center [679, 322] width 1358 height 645
click at [581, 332] on div at bounding box center [581, 331] width 14 height 14
click at [568, 316] on div at bounding box center [570, 317] width 14 height 14
click at [150, 259] on div "Mappin Ubicación Motupe, [GEOGRAPHIC_DATA], [GEOGRAPHIC_DATA] Patas Estilo Disp…" at bounding box center [679, 322] width 1358 height 645
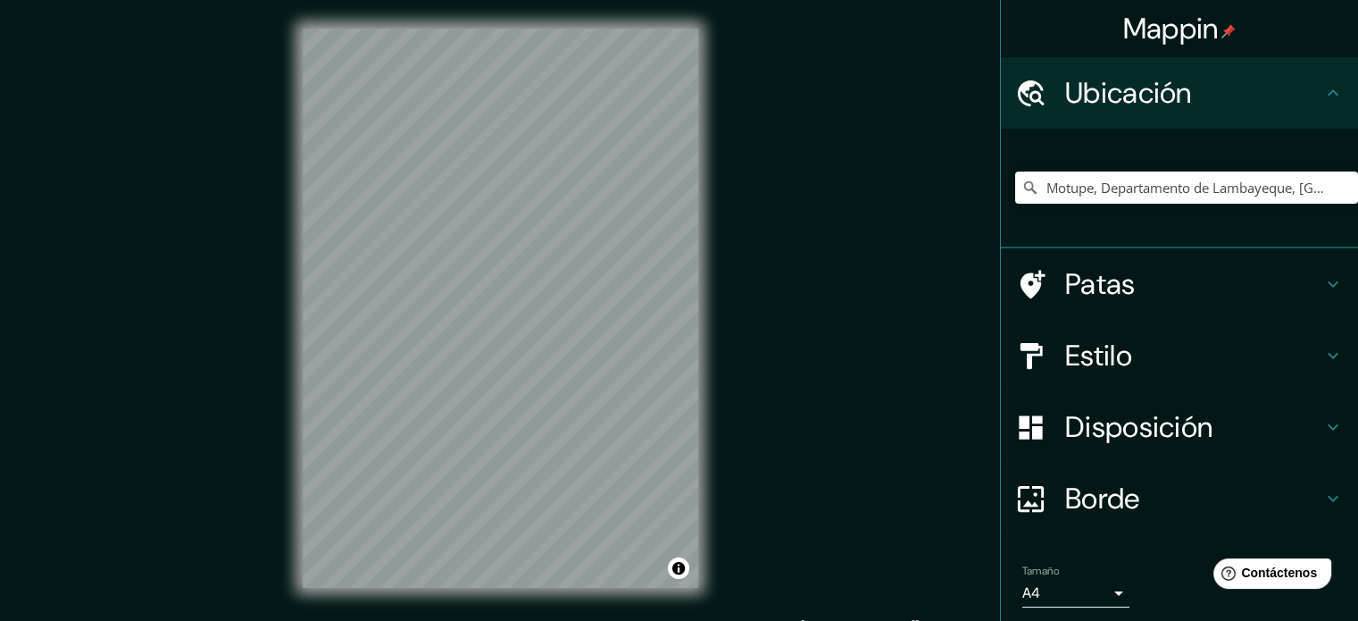
click at [742, 267] on div "Mappin Ubicación Motupe, [GEOGRAPHIC_DATA], [GEOGRAPHIC_DATA] Patas Estilo Disp…" at bounding box center [679, 322] width 1358 height 645
click at [1060, 193] on input "Motupe, Departamento de Lambayeque, [GEOGRAPHIC_DATA]" at bounding box center [1187, 187] width 343 height 32
click at [1043, 191] on input "Motupe, Departamento de Lambayeque, [GEOGRAPHIC_DATA]" at bounding box center [1187, 187] width 343 height 32
click at [1034, 188] on input "Motupe, Departamento de Lambayeque, [GEOGRAPHIC_DATA]" at bounding box center [1187, 187] width 343 height 32
click at [1339, 188] on icon "Claro" at bounding box center [1344, 187] width 11 height 11
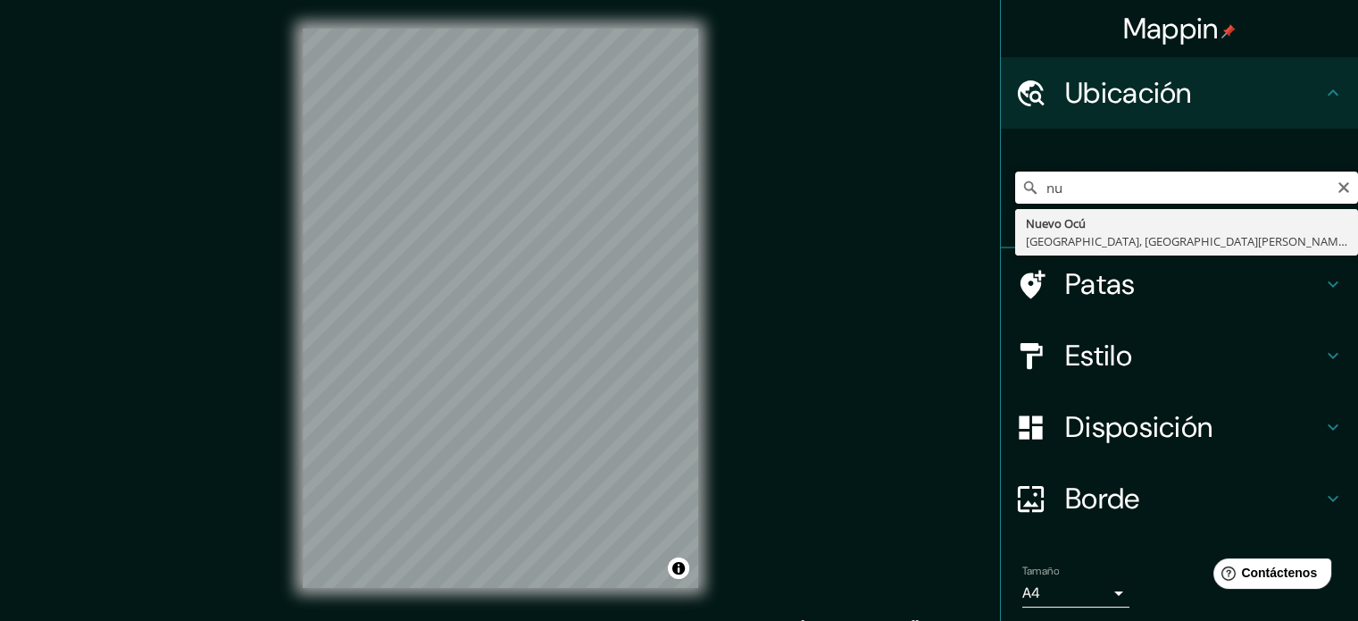
type input "n"
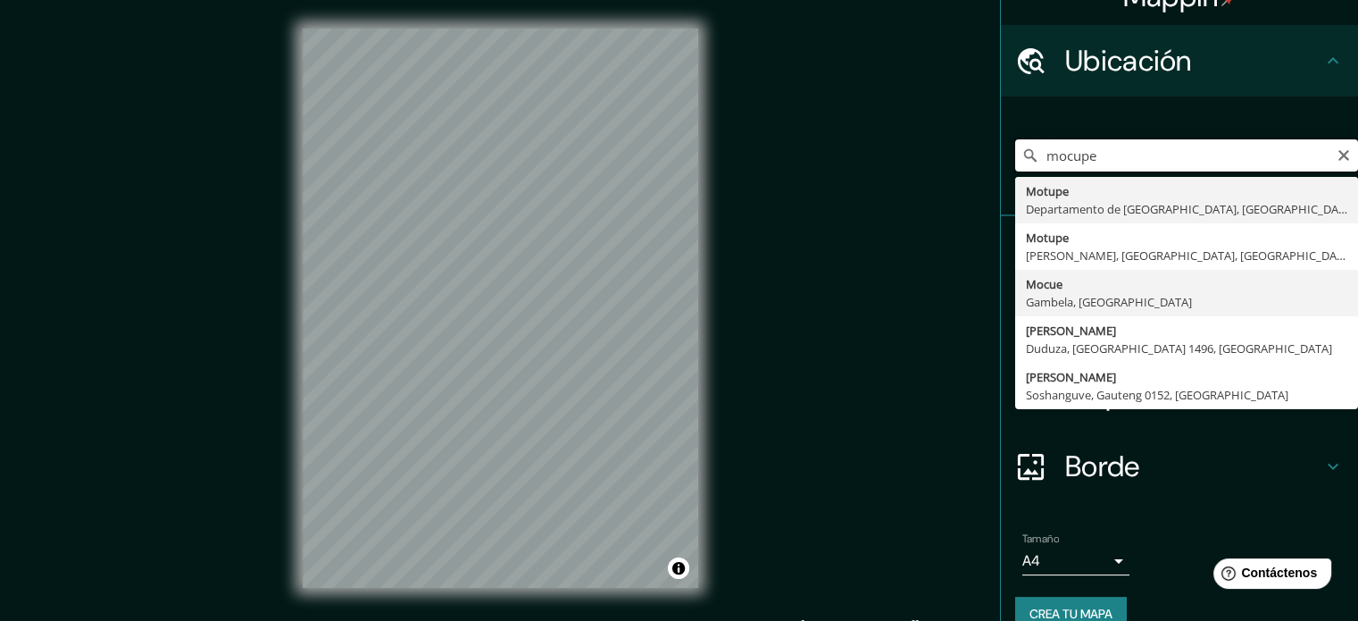
scroll to position [62, 0]
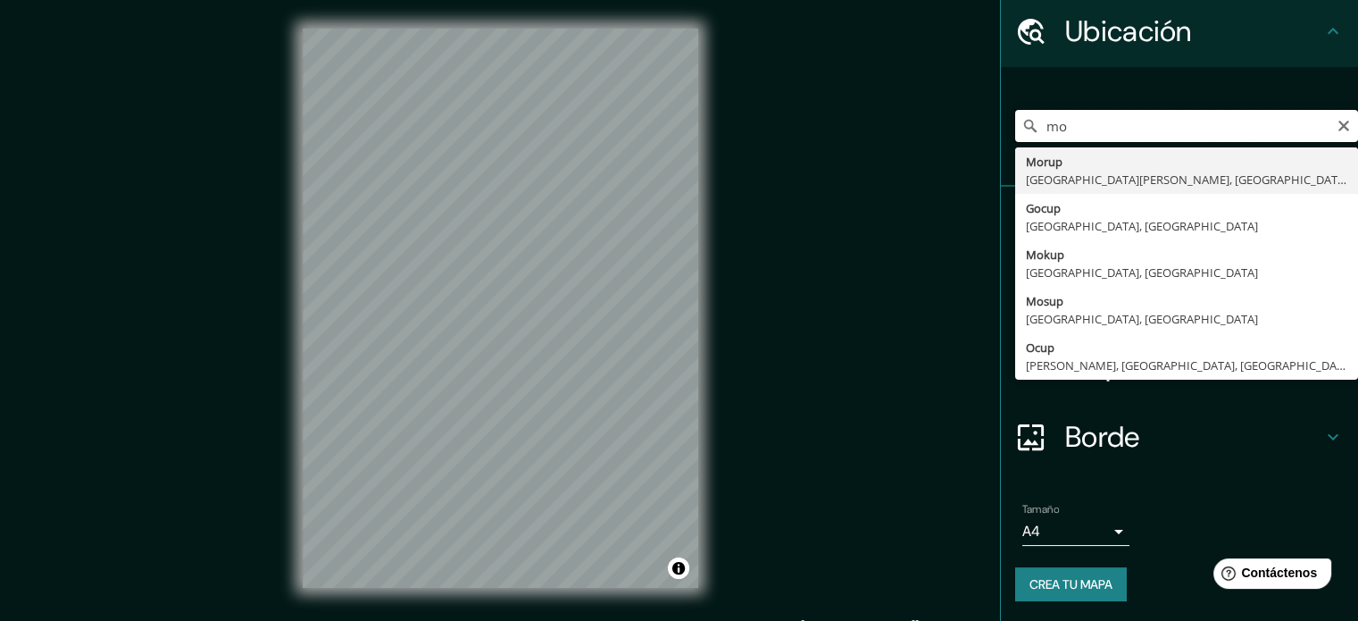
type input "m"
type input "Lagunas, [GEOGRAPHIC_DATA], [GEOGRAPHIC_DATA]"
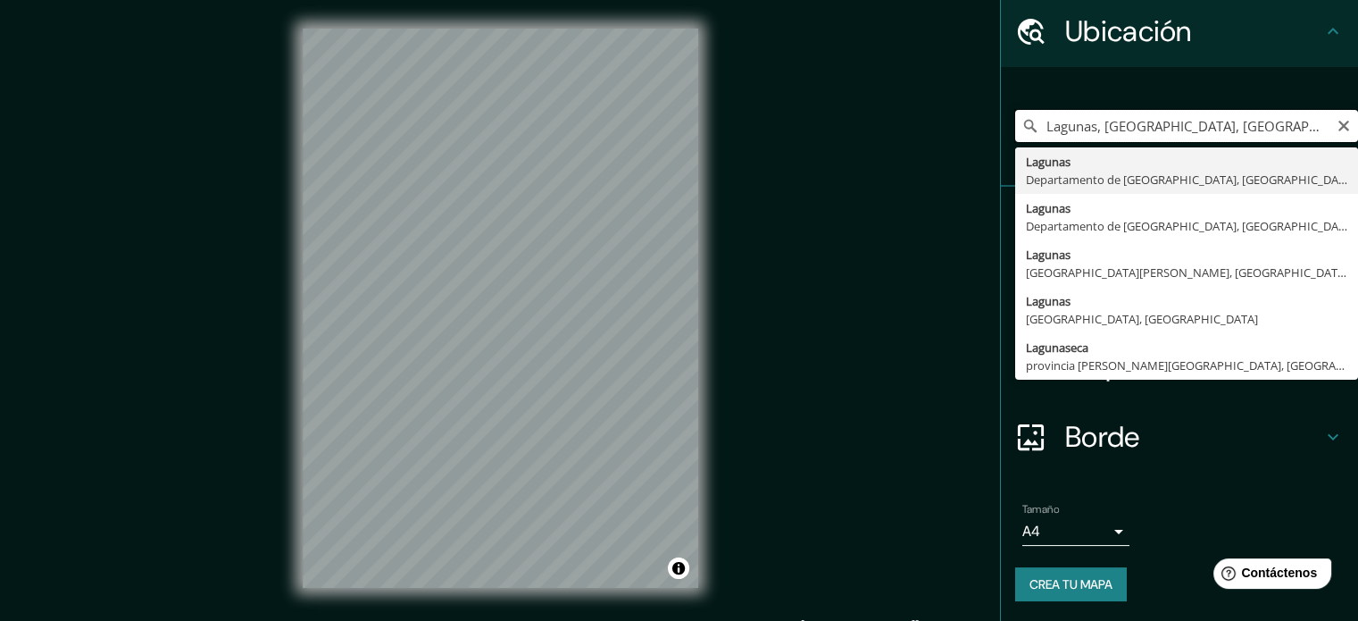
scroll to position [0, 0]
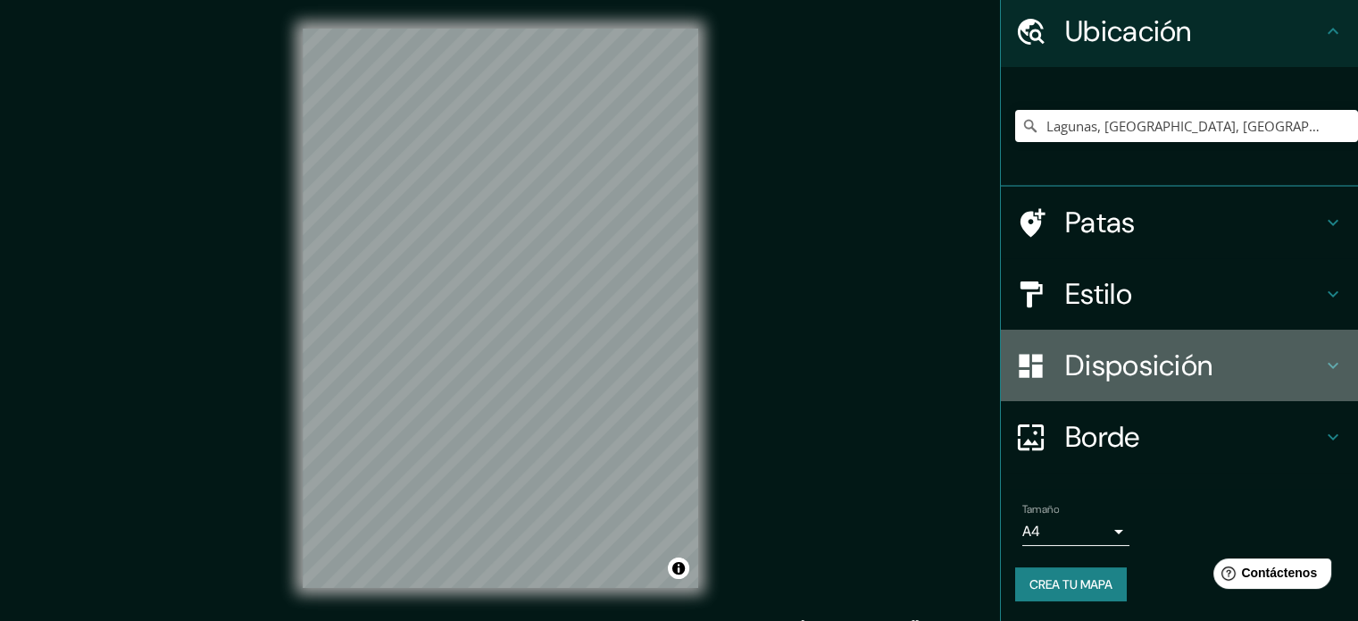
click at [1161, 373] on font "Disposición" at bounding box center [1139, 366] width 147 height 38
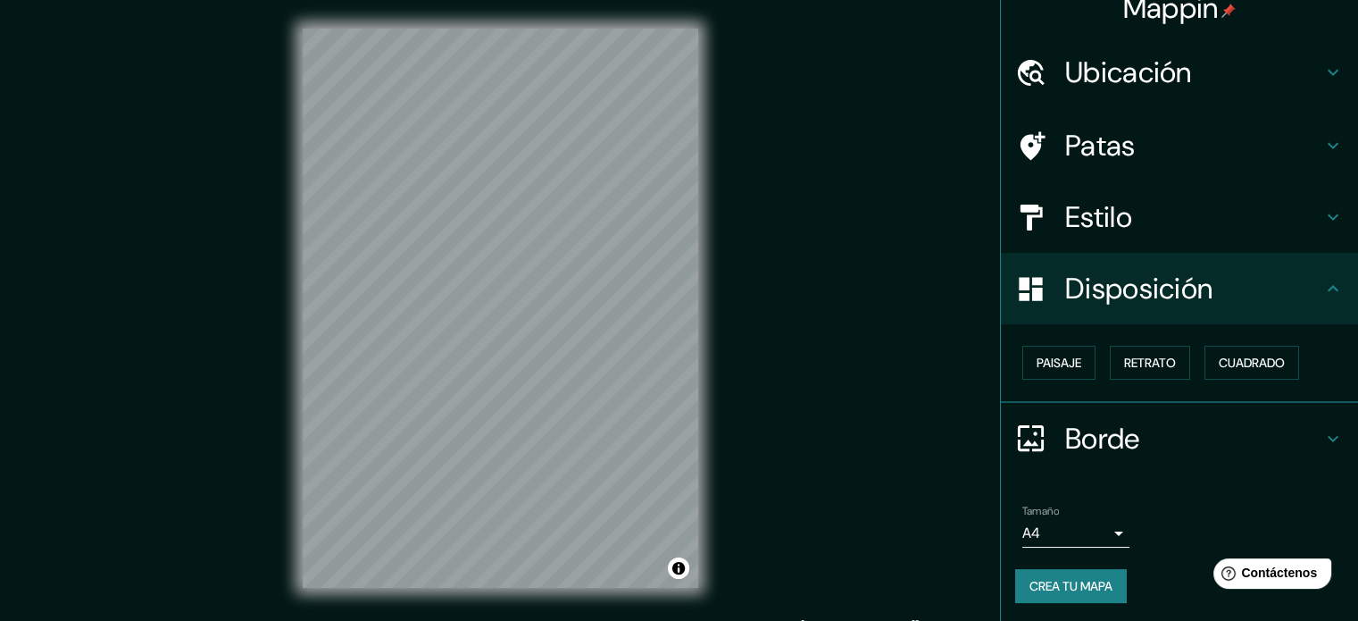
scroll to position [21, 0]
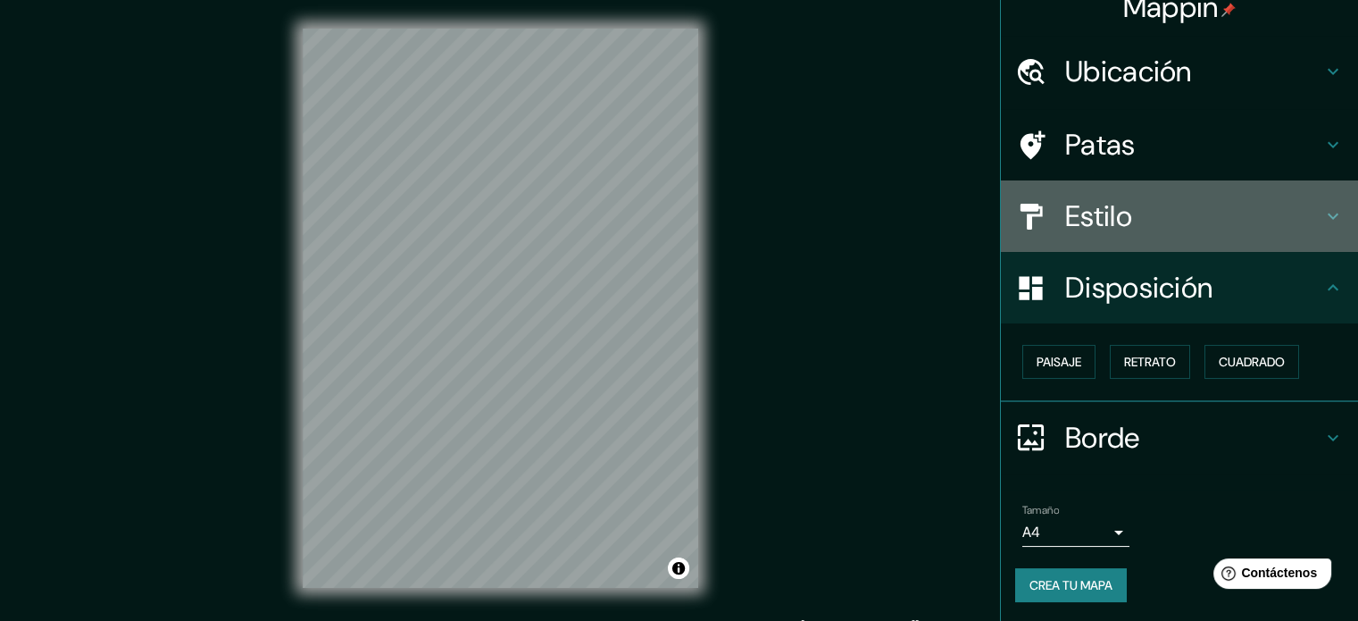
click at [1129, 213] on h4 "Estilo" at bounding box center [1194, 216] width 257 height 36
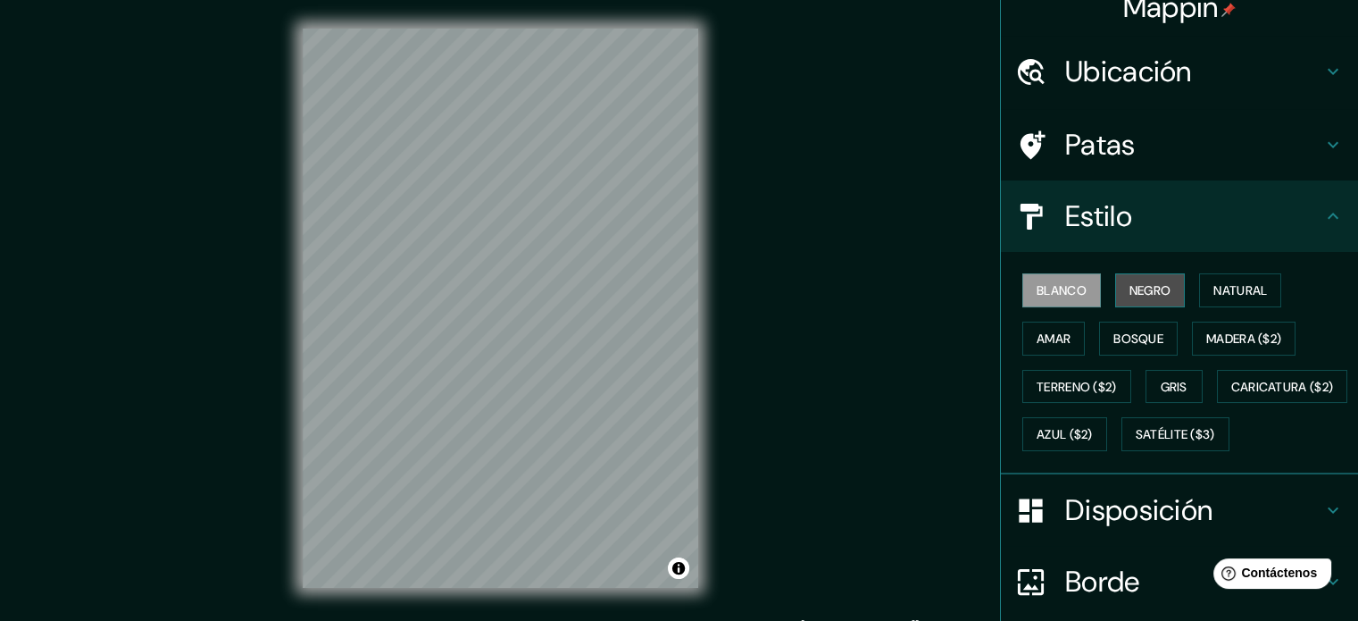
click at [1158, 288] on font "Negro" at bounding box center [1151, 290] width 42 height 16
click at [220, 339] on div "Mappin Ubicación Lagunas, [GEOGRAPHIC_DATA], [GEOGRAPHIC_DATA] Patas Estilo Bla…" at bounding box center [679, 322] width 1358 height 645
click at [827, 255] on div "Mappin Ubicación Lagunas, [GEOGRAPHIC_DATA], [GEOGRAPHIC_DATA] Patas Estilo Bla…" at bounding box center [679, 322] width 1358 height 645
click at [772, 359] on div "Mappin Ubicación Lagunas, [GEOGRAPHIC_DATA], [GEOGRAPHIC_DATA] Patas Estilo Bla…" at bounding box center [679, 322] width 1358 height 645
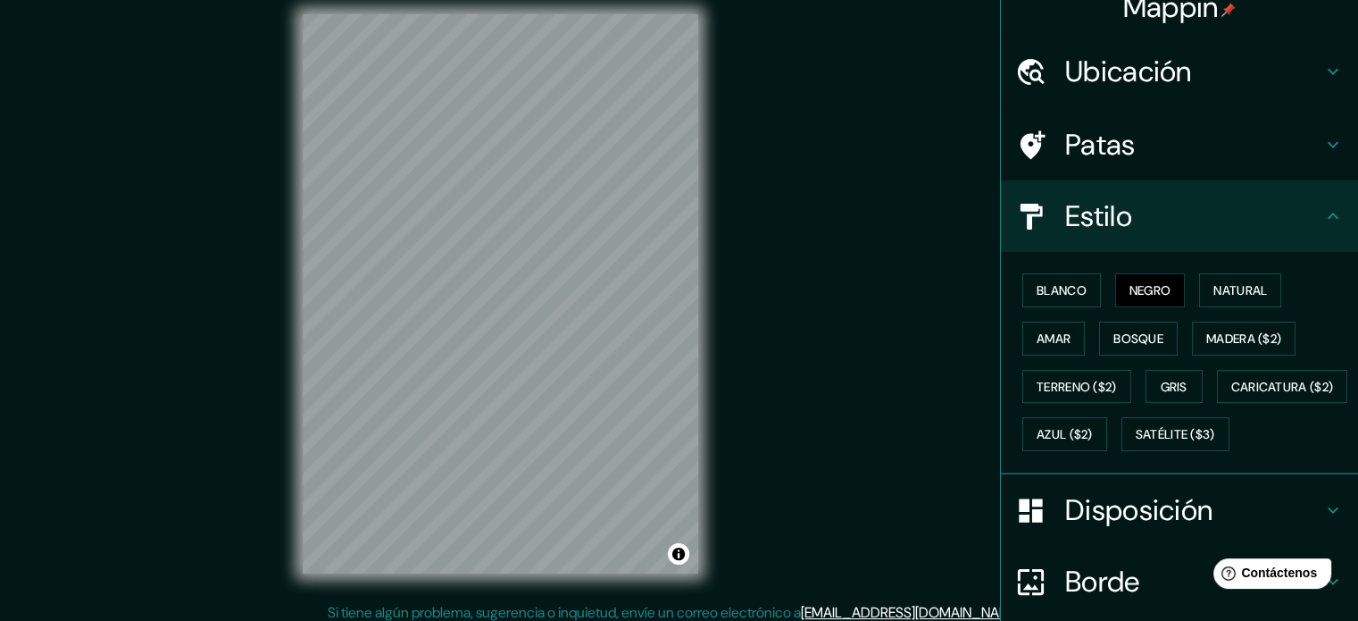
scroll to position [23, 0]
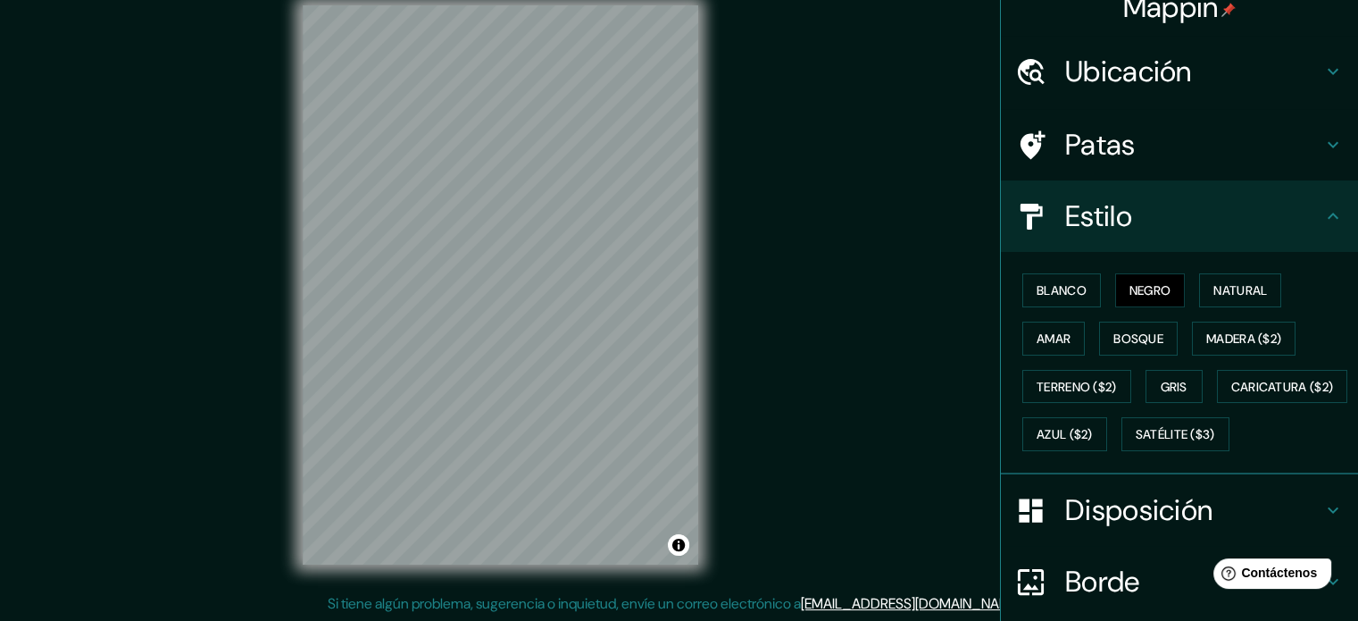
click at [782, 296] on div "Mappin Ubicación Lagunas, [GEOGRAPHIC_DATA], [GEOGRAPHIC_DATA] Patas Estilo Bla…" at bounding box center [679, 299] width 1358 height 645
click at [1037, 328] on font "Amar" at bounding box center [1054, 338] width 34 height 23
click at [1037, 327] on font "Amar" at bounding box center [1054, 338] width 34 height 23
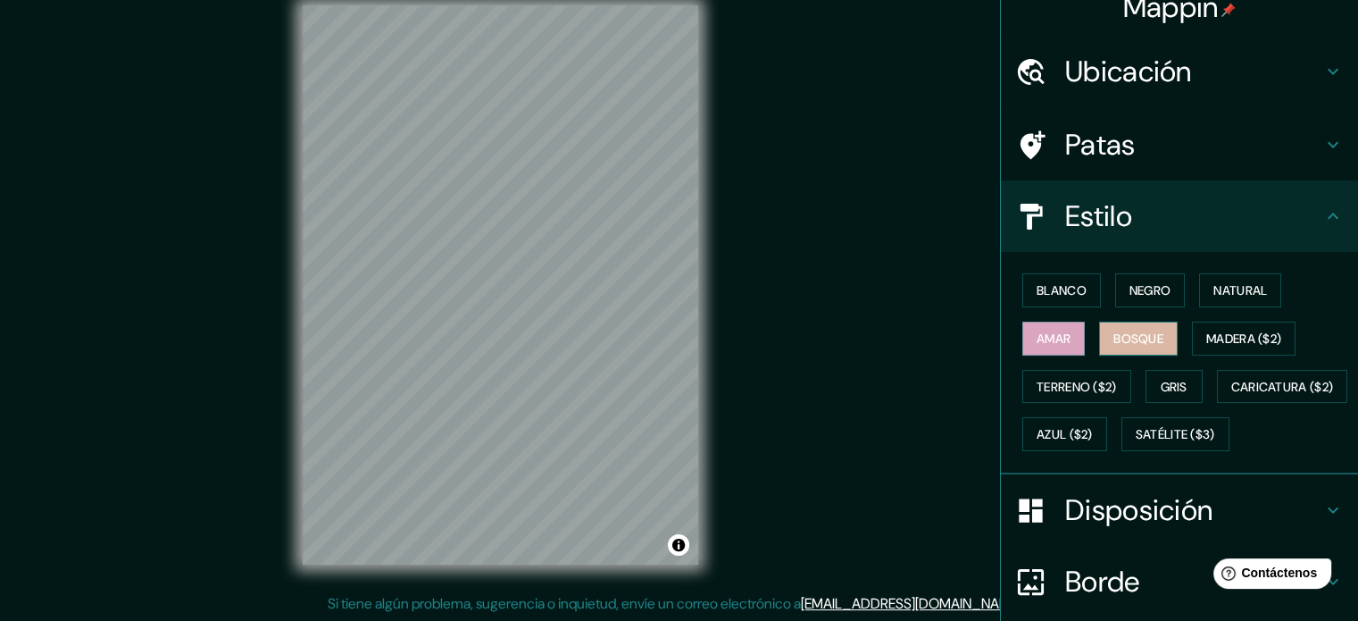
click at [1116, 342] on font "Bosque" at bounding box center [1139, 338] width 50 height 16
click at [1168, 391] on font "Gris" at bounding box center [1174, 387] width 27 height 16
